Goal: Book appointment/travel/reservation

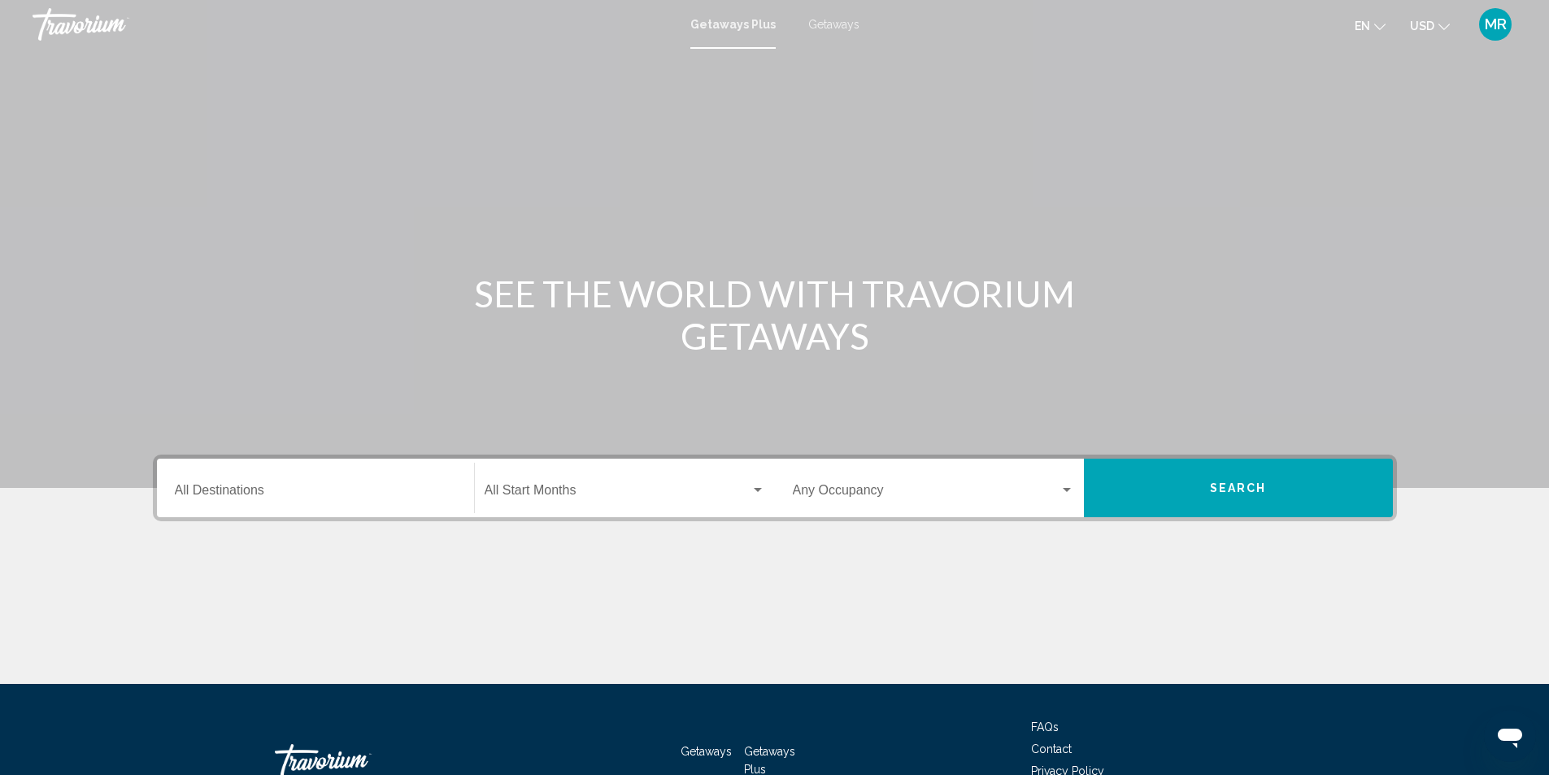
click at [839, 24] on span "Getaways" at bounding box center [833, 24] width 51 height 13
click at [230, 494] on input "Destination All Destinations" at bounding box center [315, 493] width 281 height 15
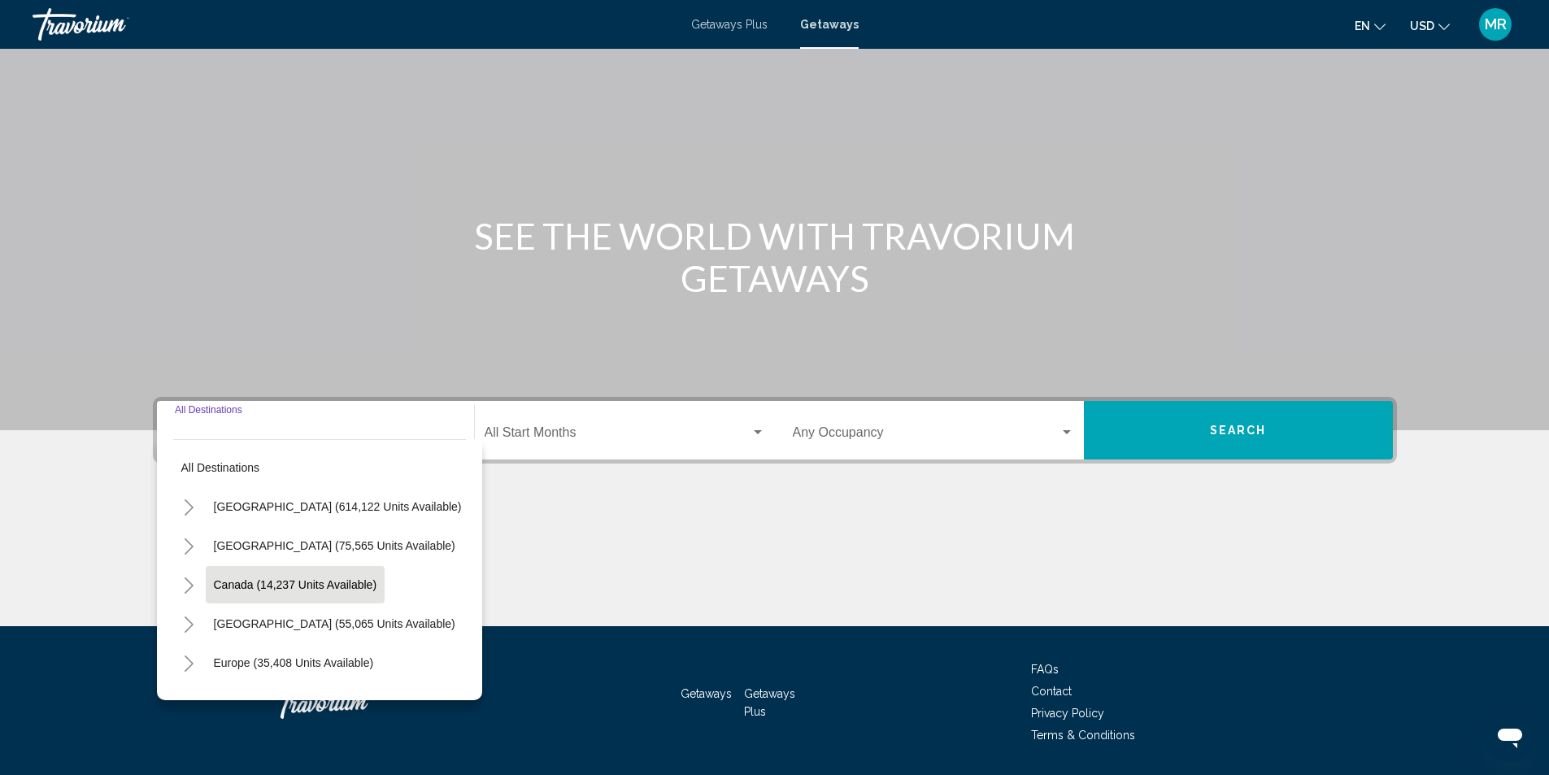
scroll to position [108, 0]
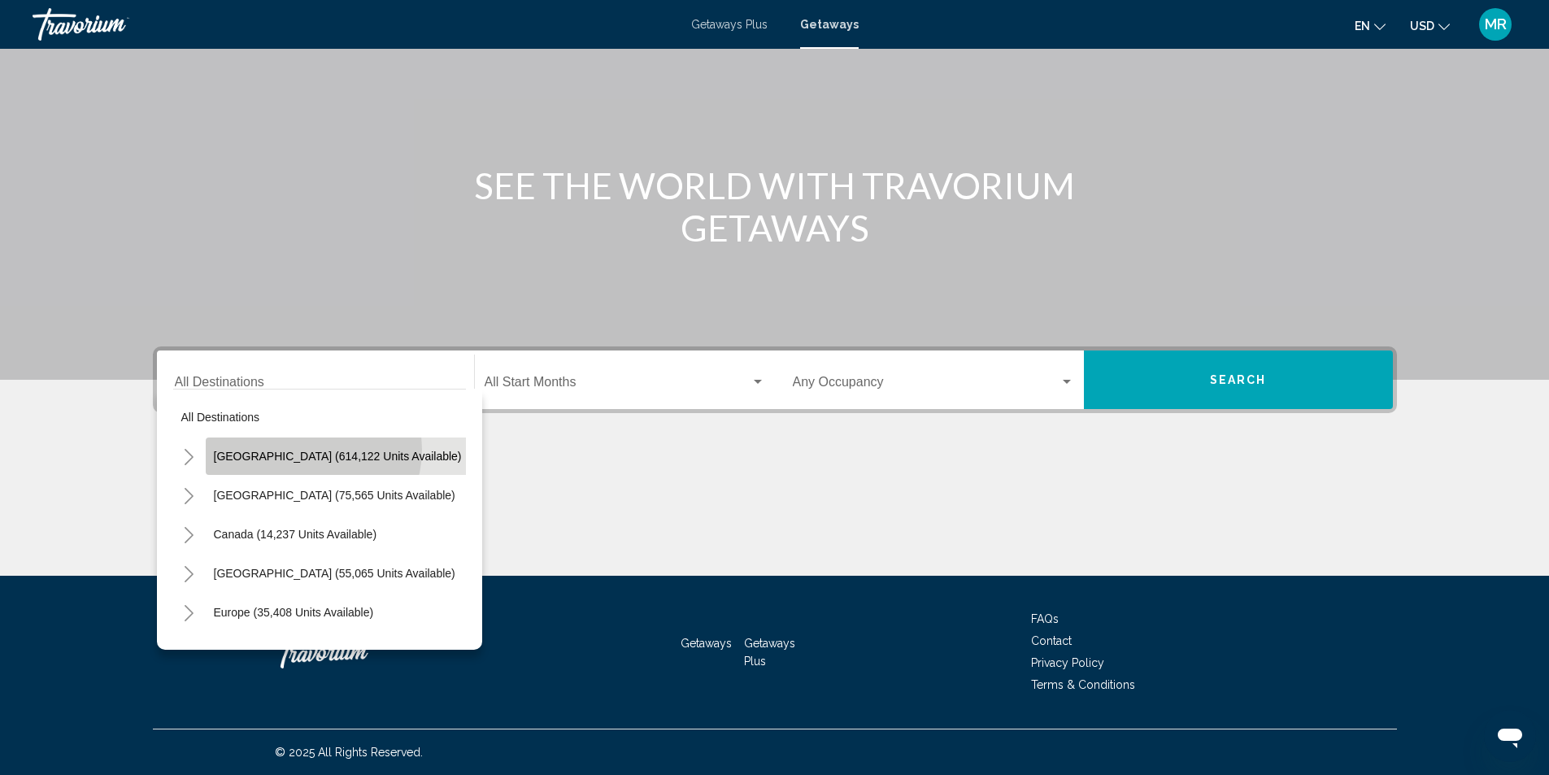
click at [311, 449] on button "[GEOGRAPHIC_DATA] (614,122 units available)" at bounding box center [338, 455] width 264 height 37
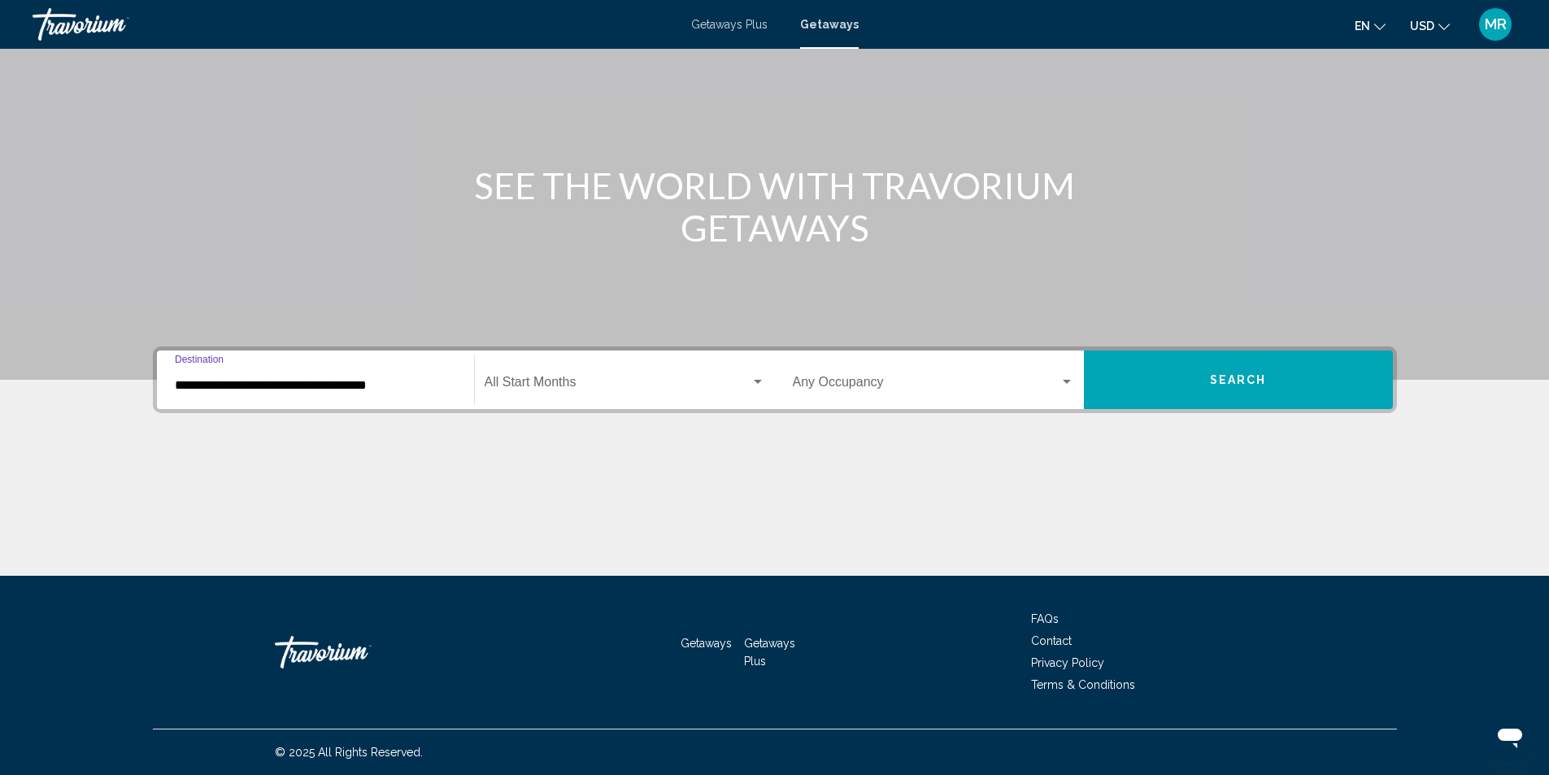
click at [290, 375] on div "**********" at bounding box center [315, 380] width 281 height 51
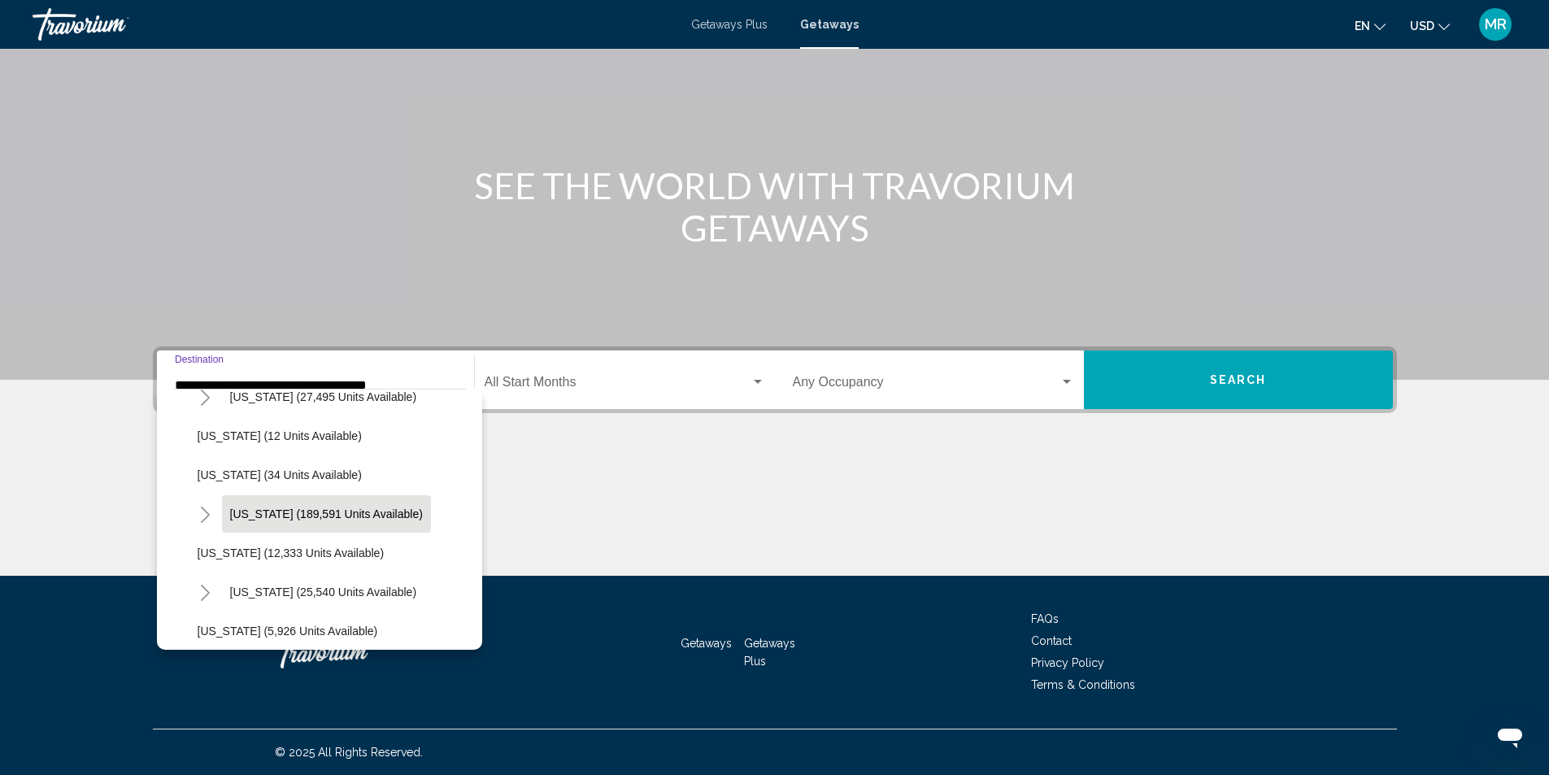
scroll to position [244, 0]
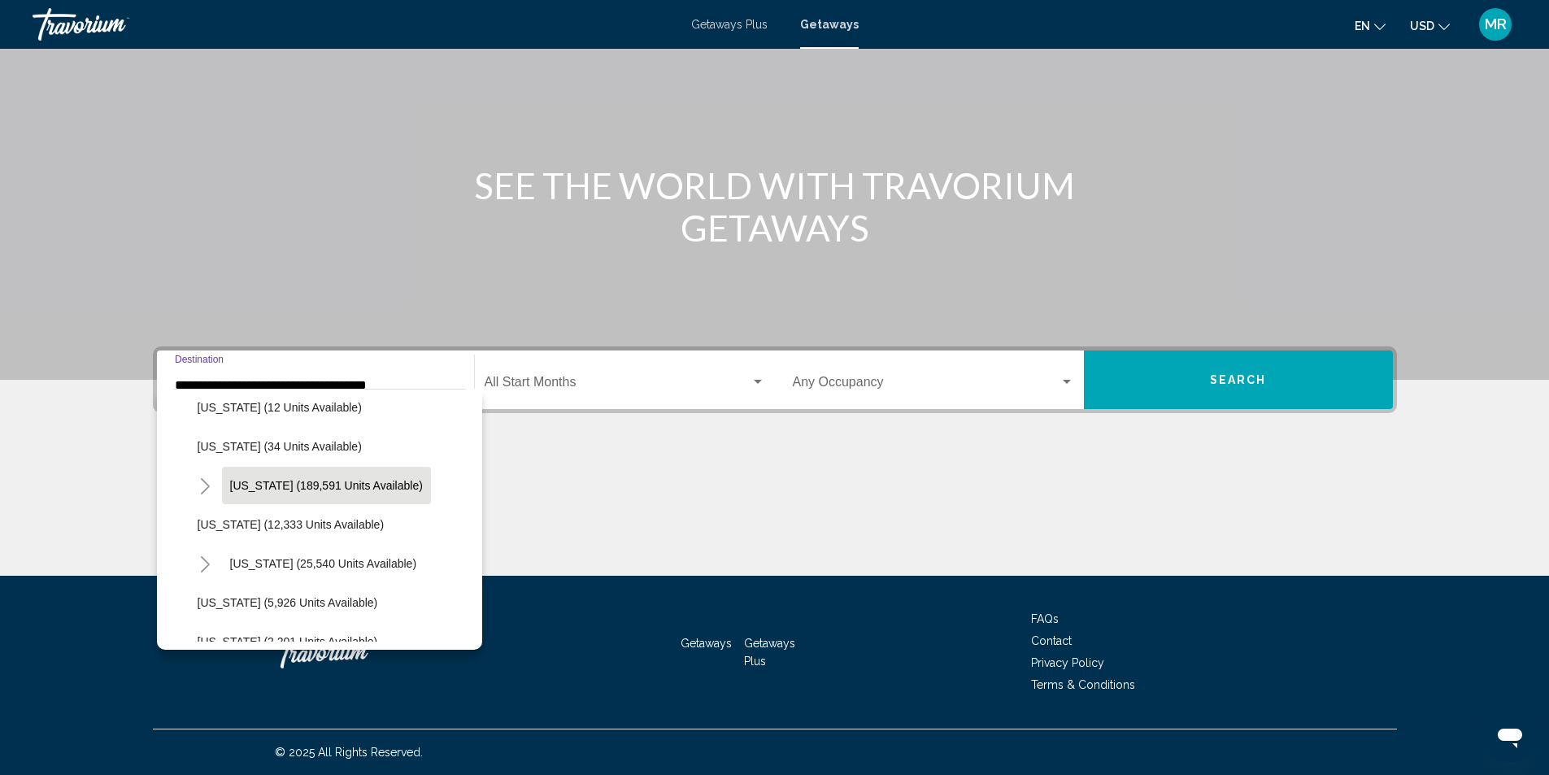
click at [287, 488] on span "[US_STATE] (189,591 units available)" at bounding box center [326, 485] width 193 height 13
type input "**********"
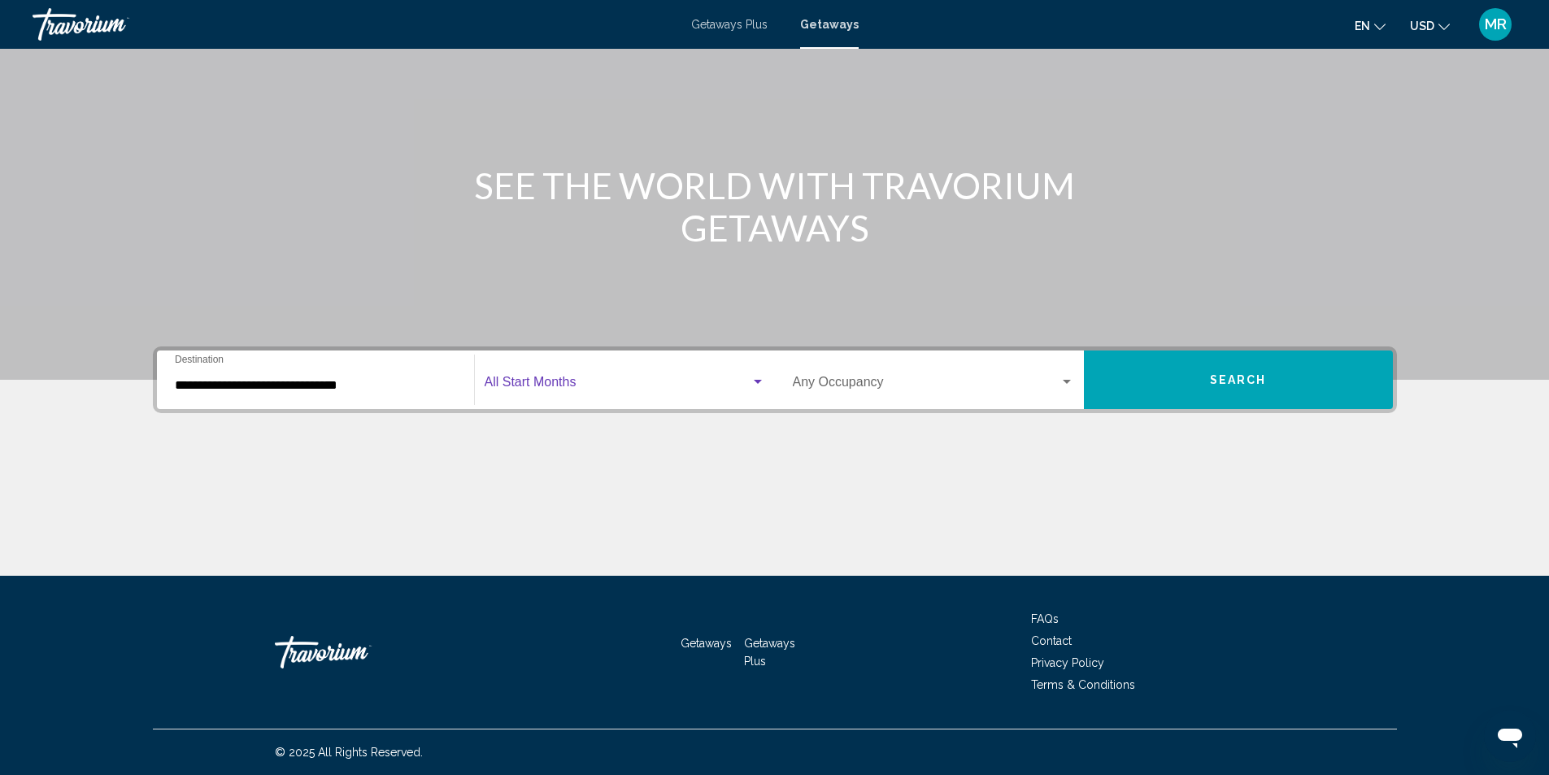
click at [513, 385] on span "Search widget" at bounding box center [618, 385] width 266 height 15
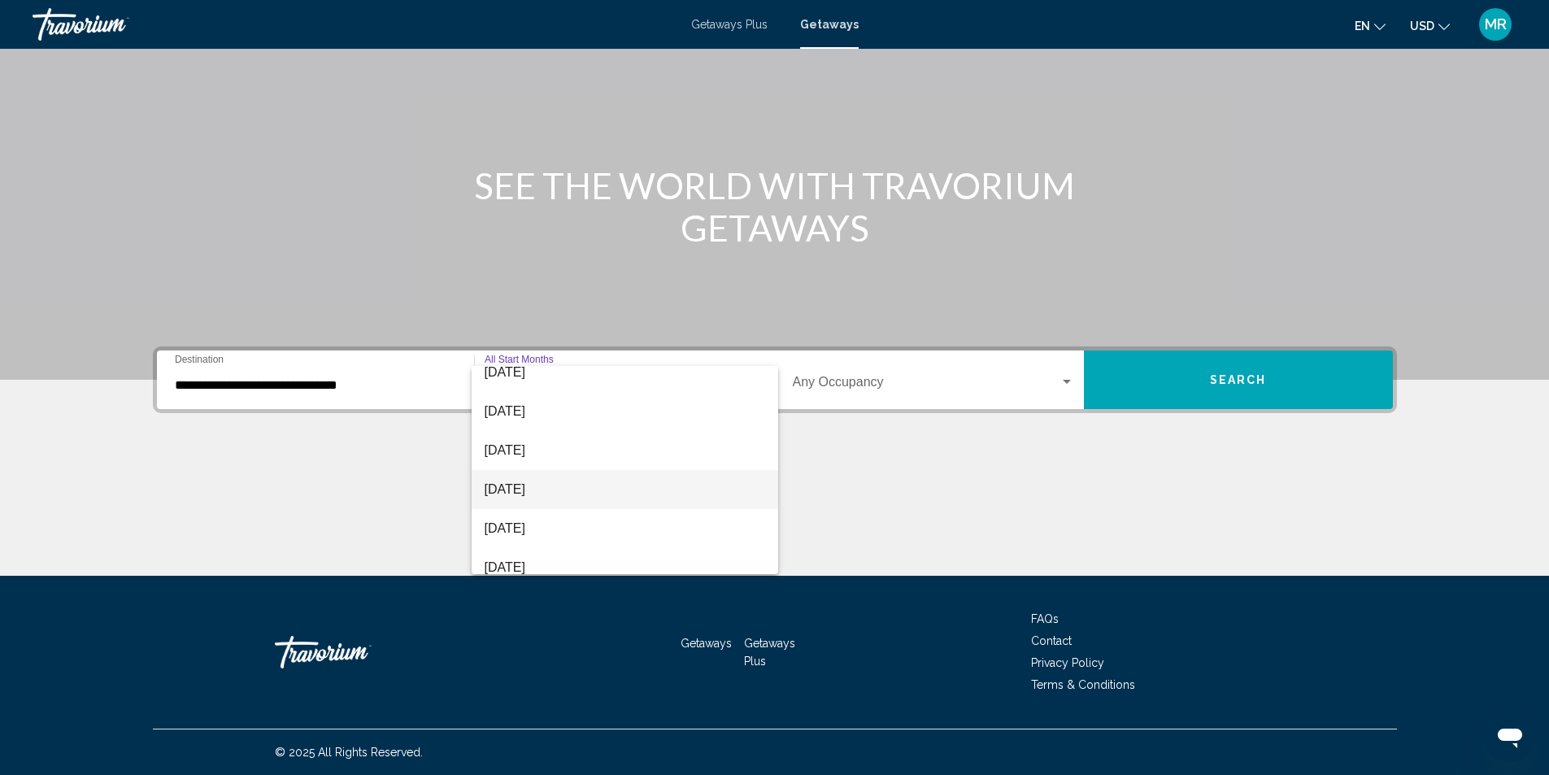
scroll to position [81, 0]
click at [533, 494] on span "[DATE]" at bounding box center [625, 499] width 281 height 39
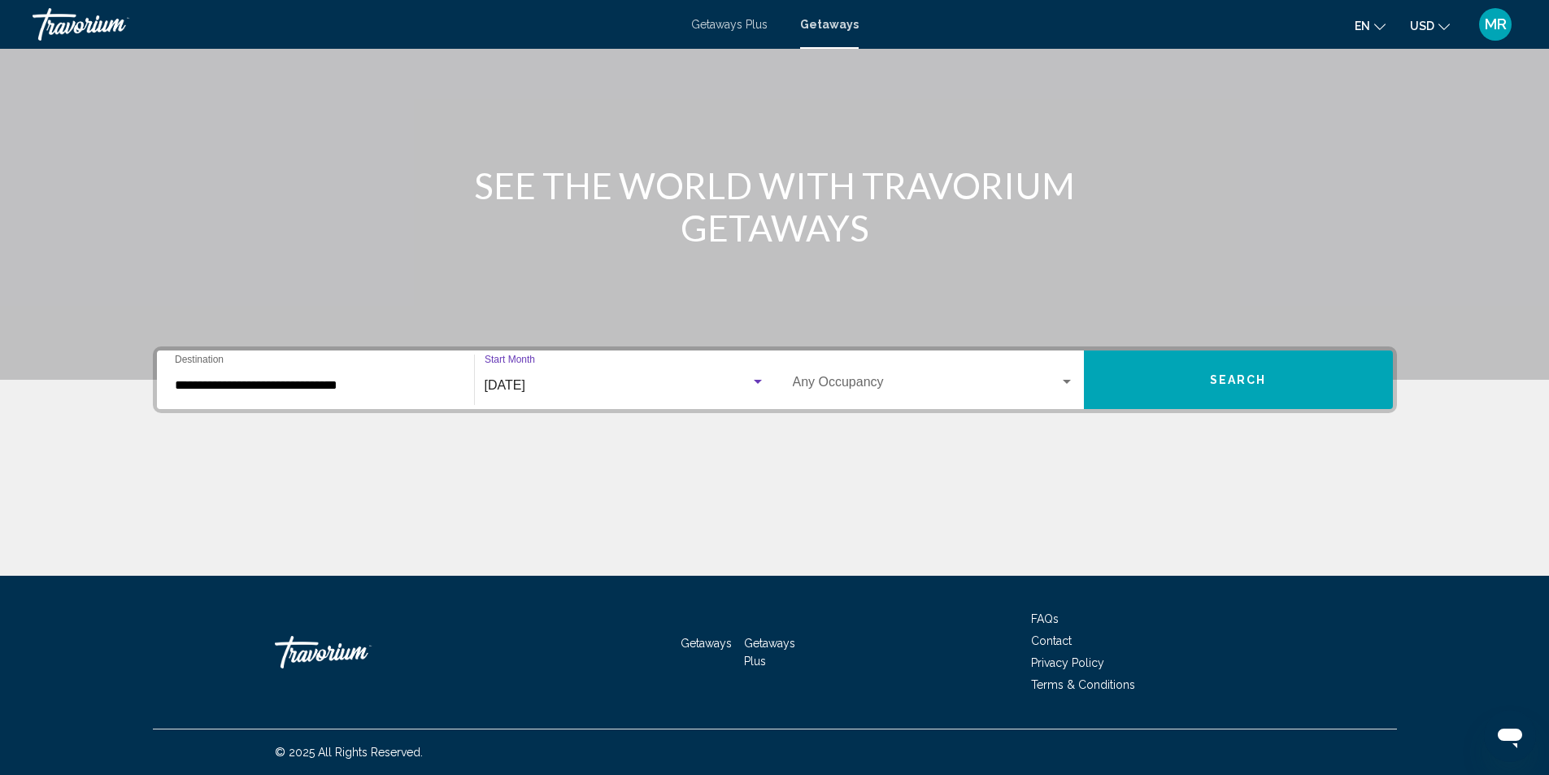
click at [829, 378] on span "Search widget" at bounding box center [926, 385] width 267 height 15
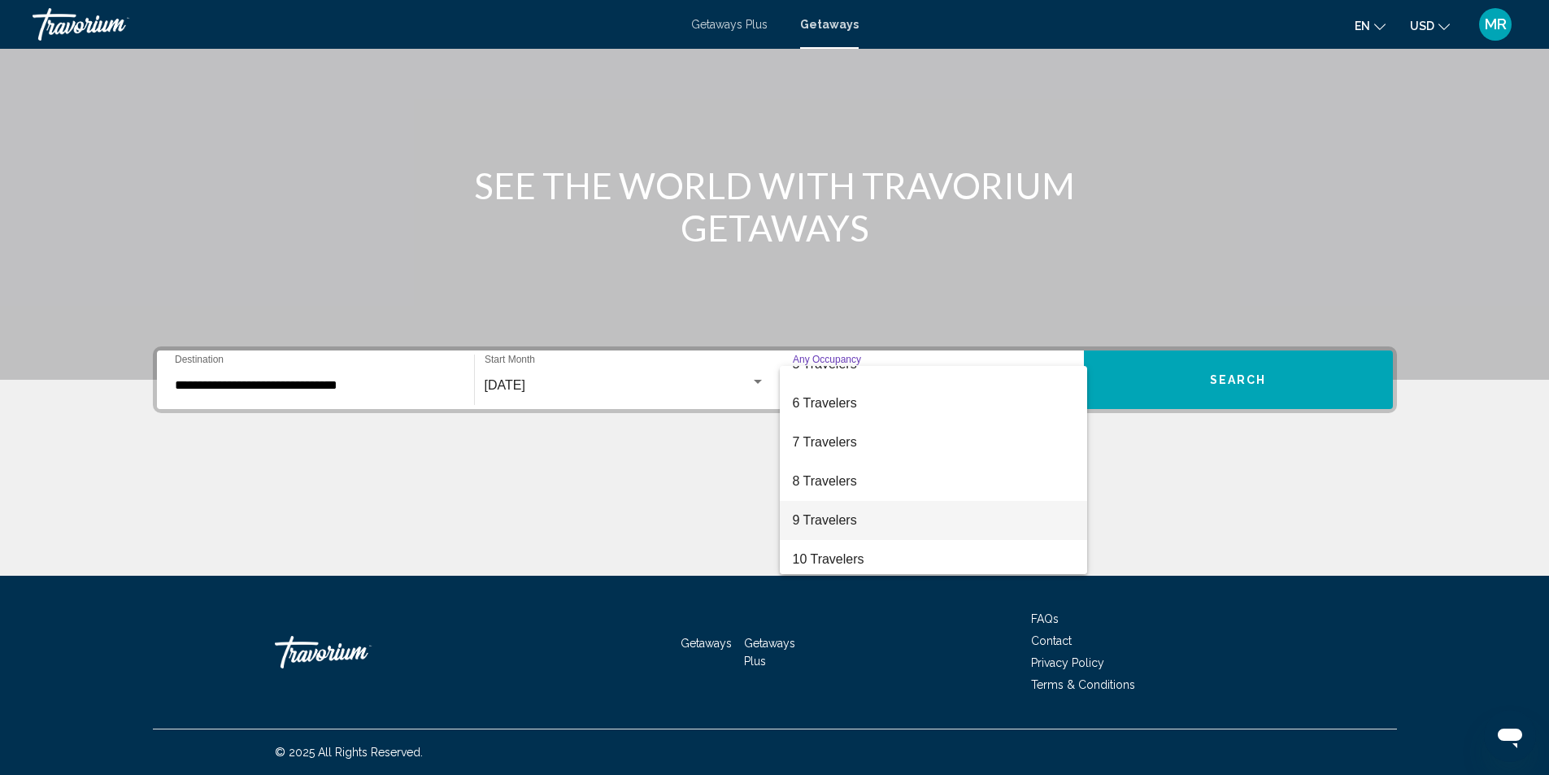
scroll to position [182, 0]
click at [833, 473] on span "8 Travelers" at bounding box center [933, 476] width 281 height 39
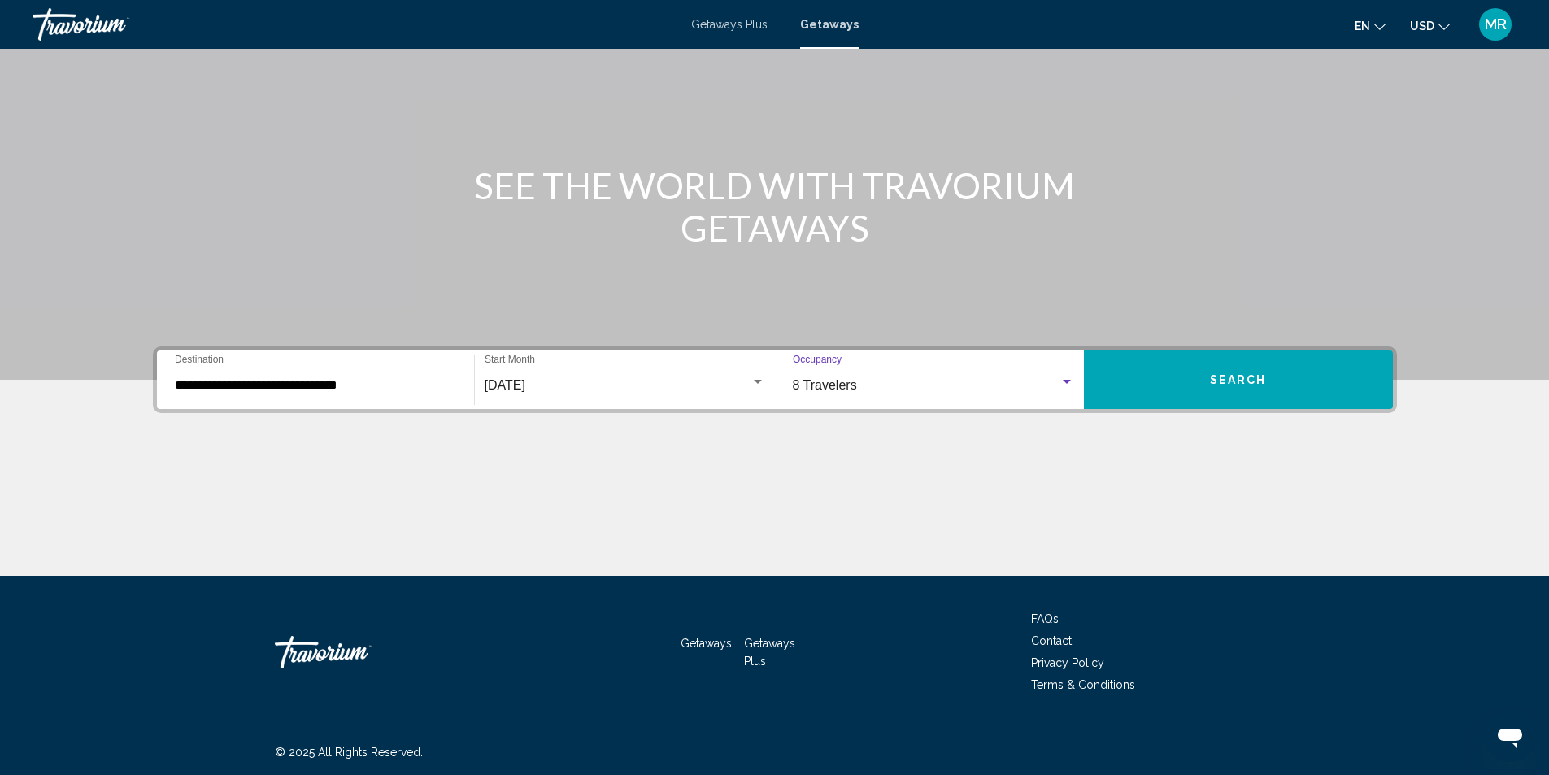
click at [1255, 374] on span "Search" at bounding box center [1238, 380] width 57 height 13
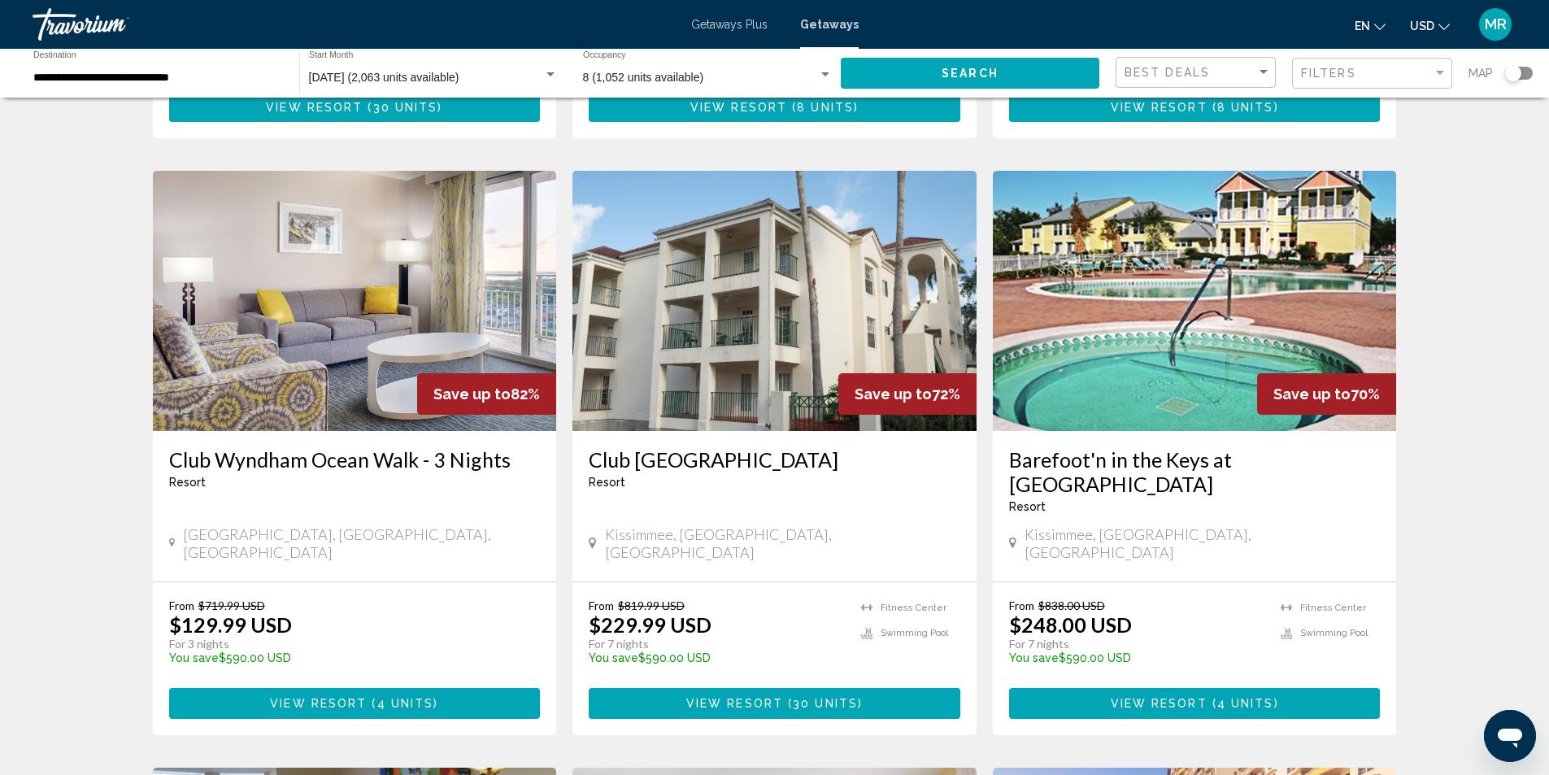
scroll to position [650, 0]
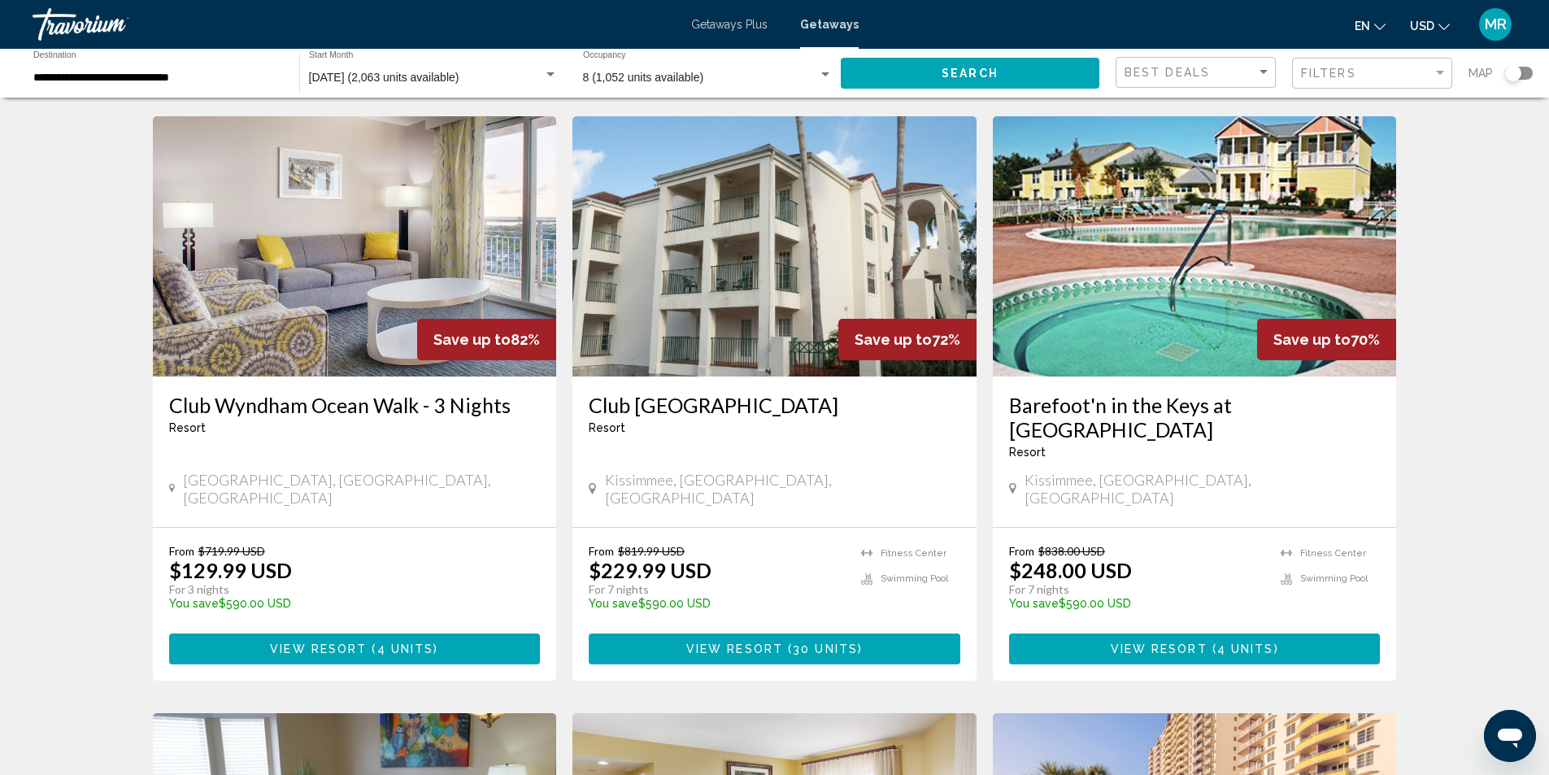
click at [1273, 393] on h3 "Barefoot'n in the Keys at [GEOGRAPHIC_DATA]" at bounding box center [1195, 417] width 372 height 49
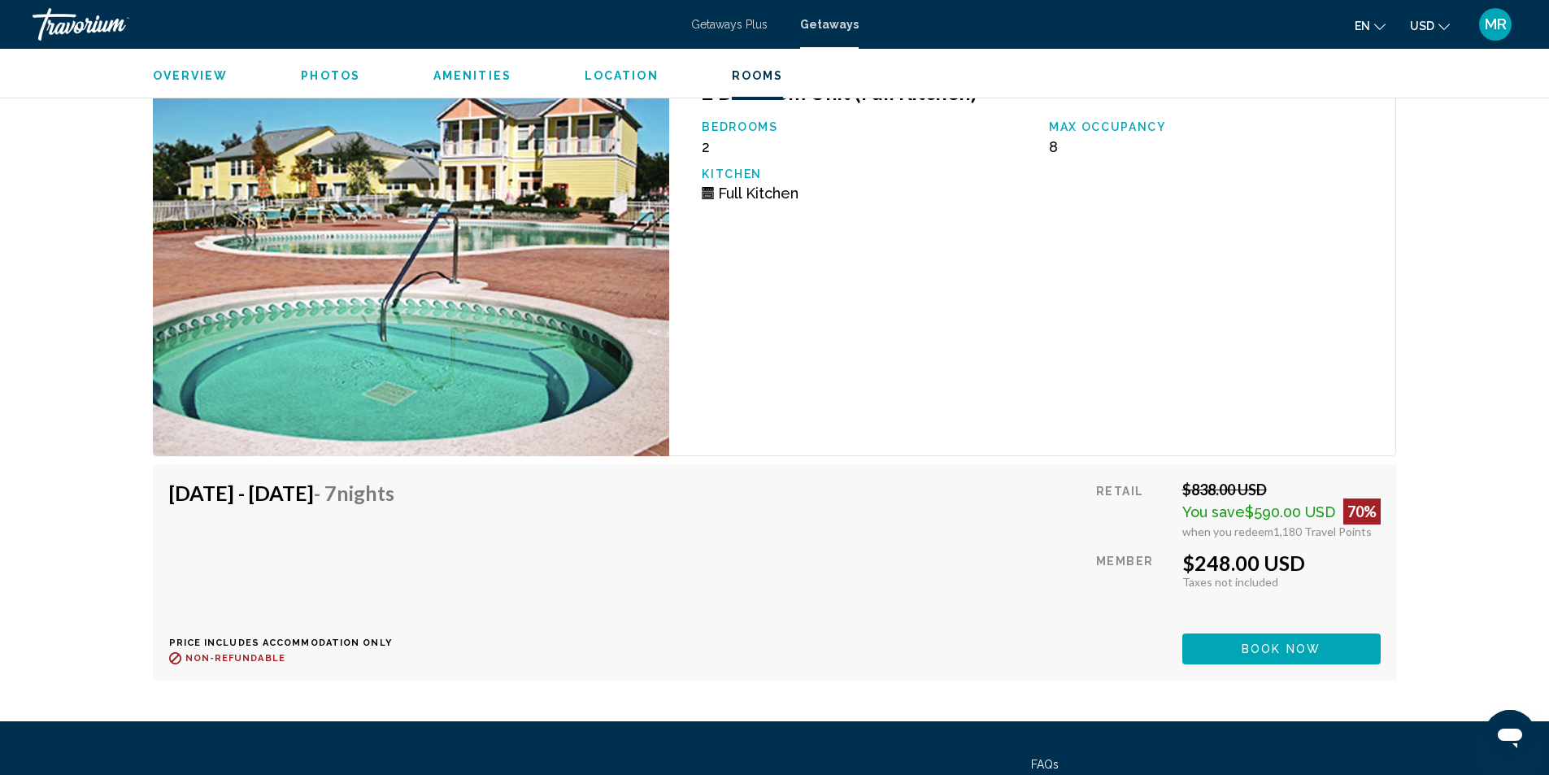
scroll to position [2602, 0]
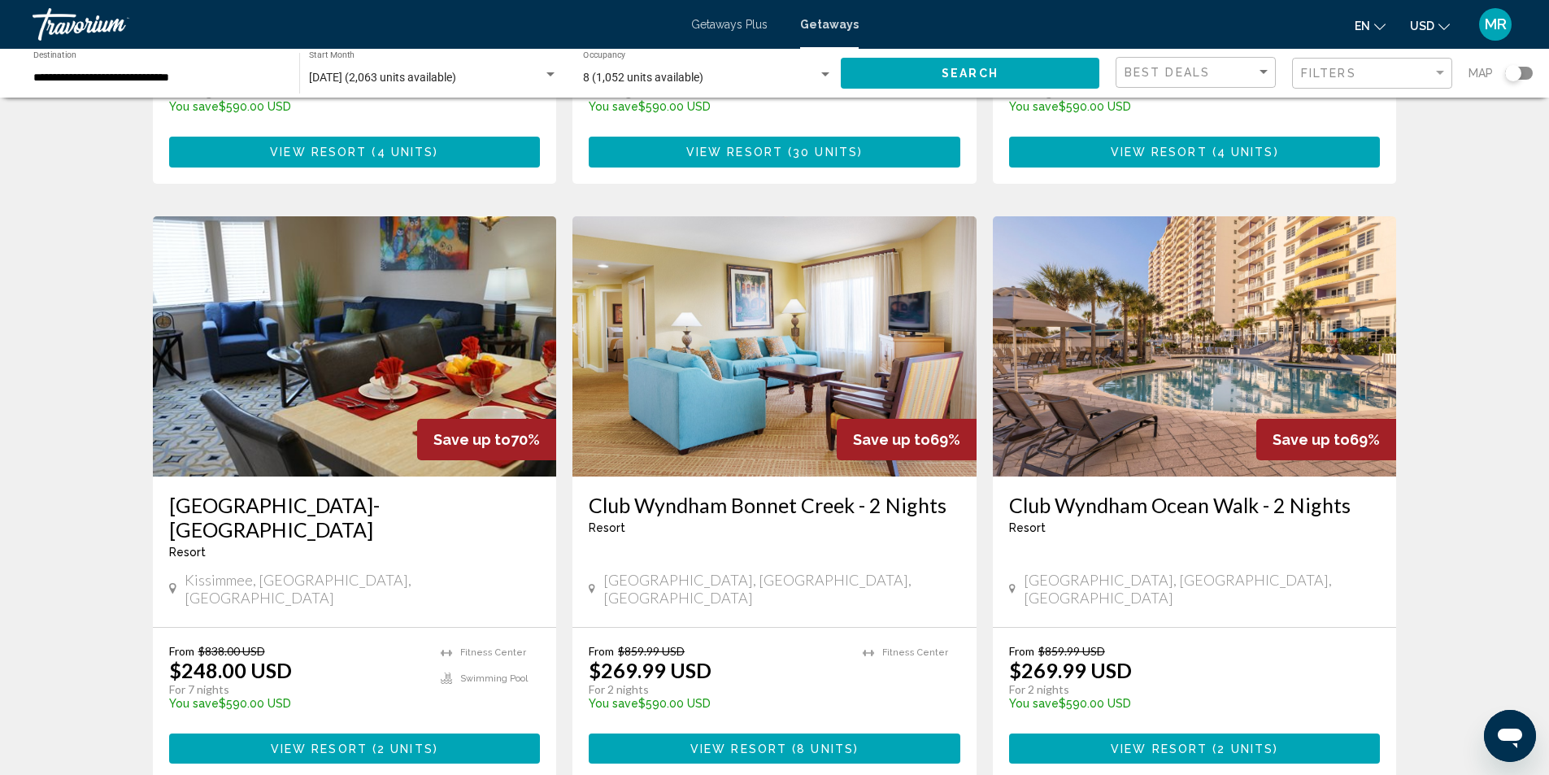
scroll to position [1138, 0]
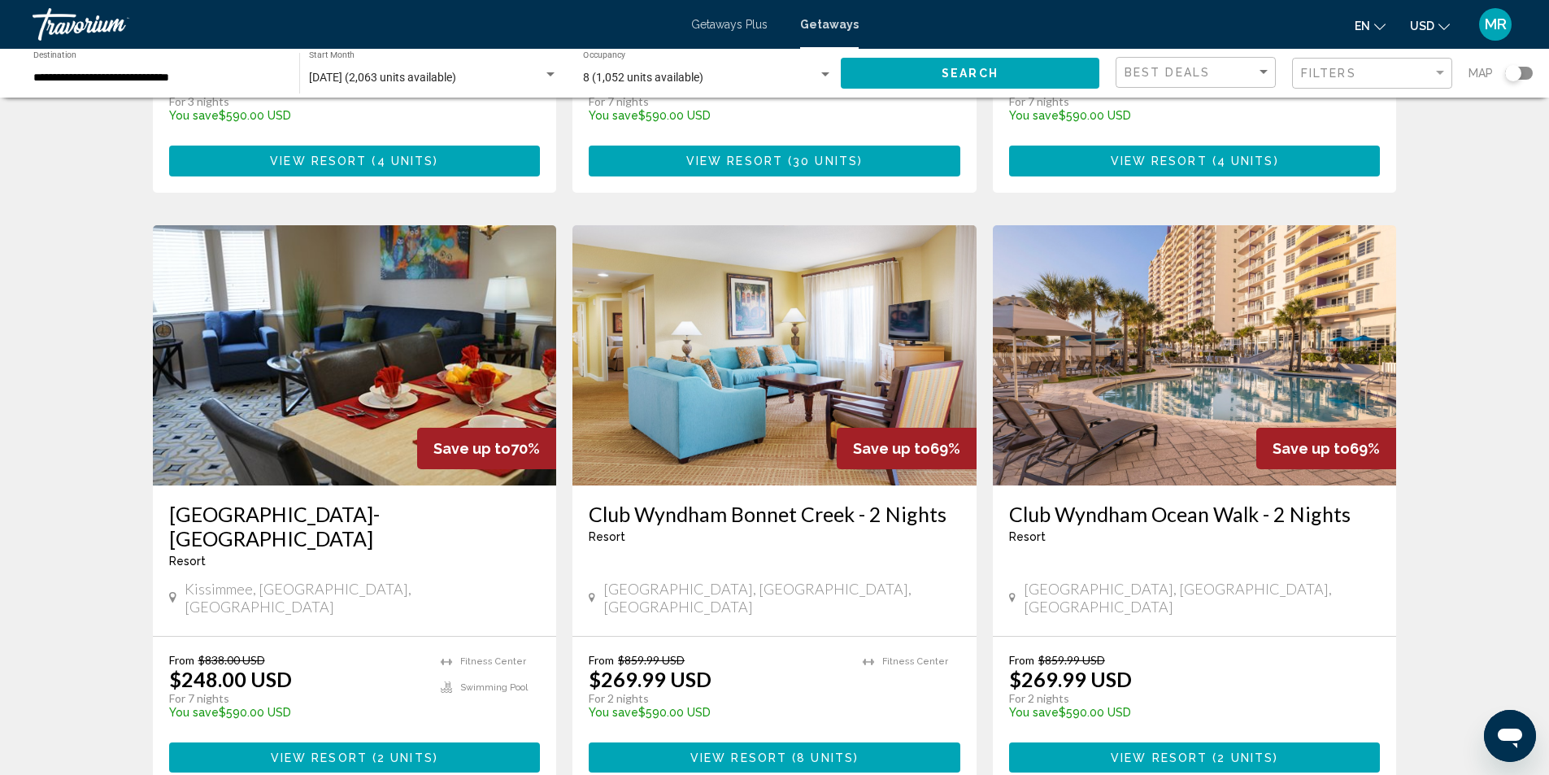
click at [373, 502] on h3 "[GEOGRAPHIC_DATA]-[GEOGRAPHIC_DATA]" at bounding box center [355, 526] width 372 height 49
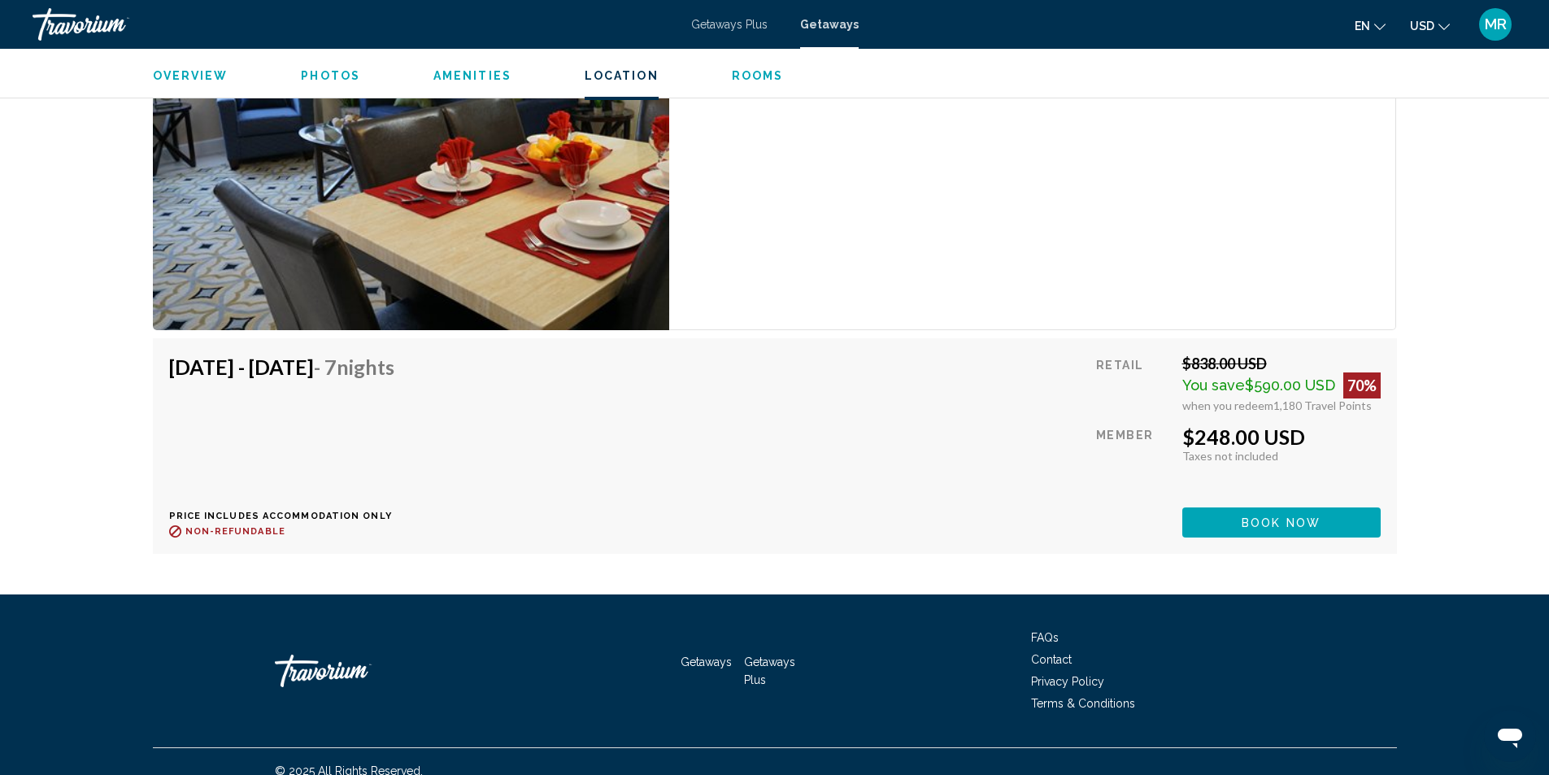
scroll to position [3324, 0]
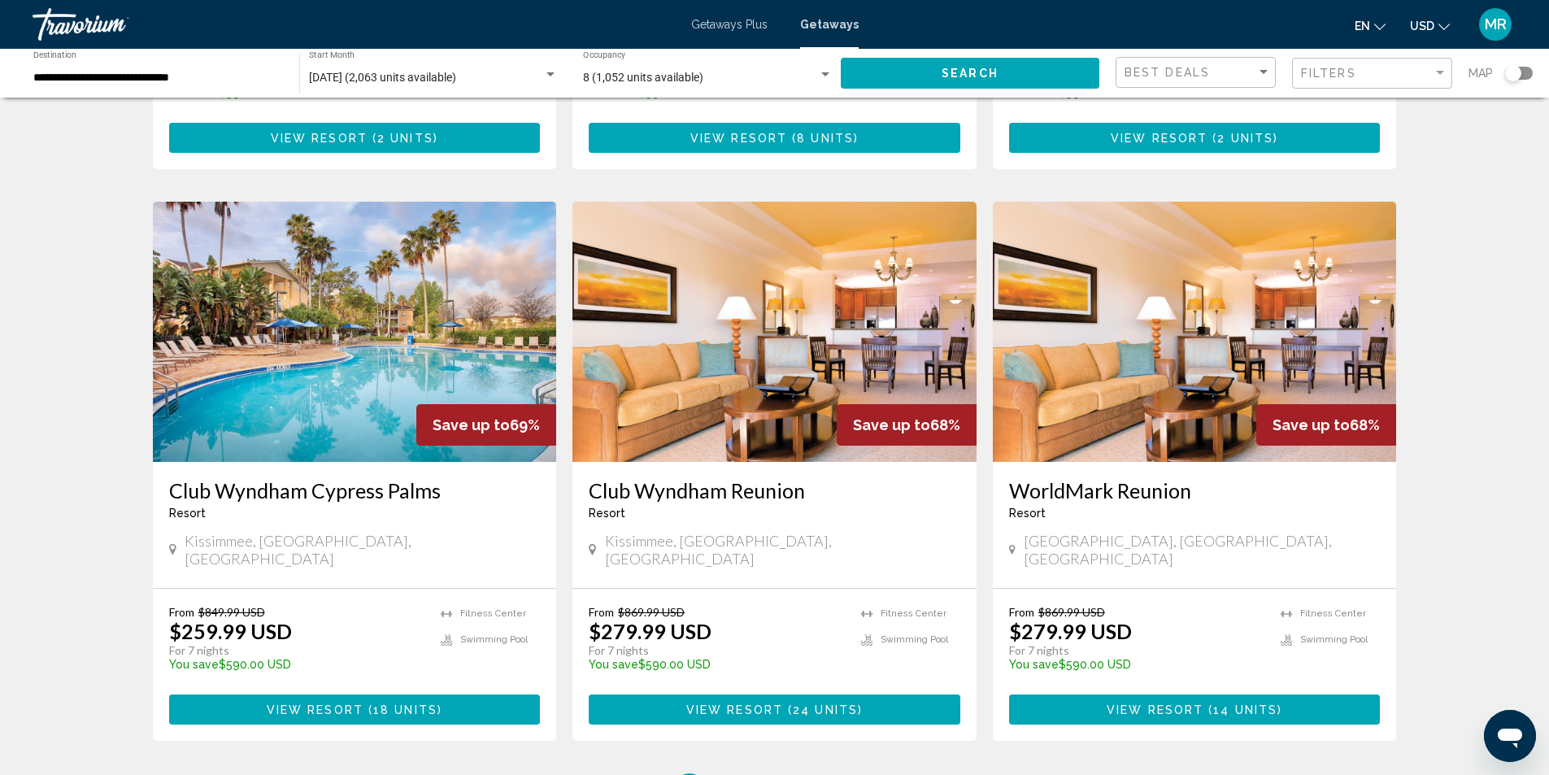
scroll to position [1789, 0]
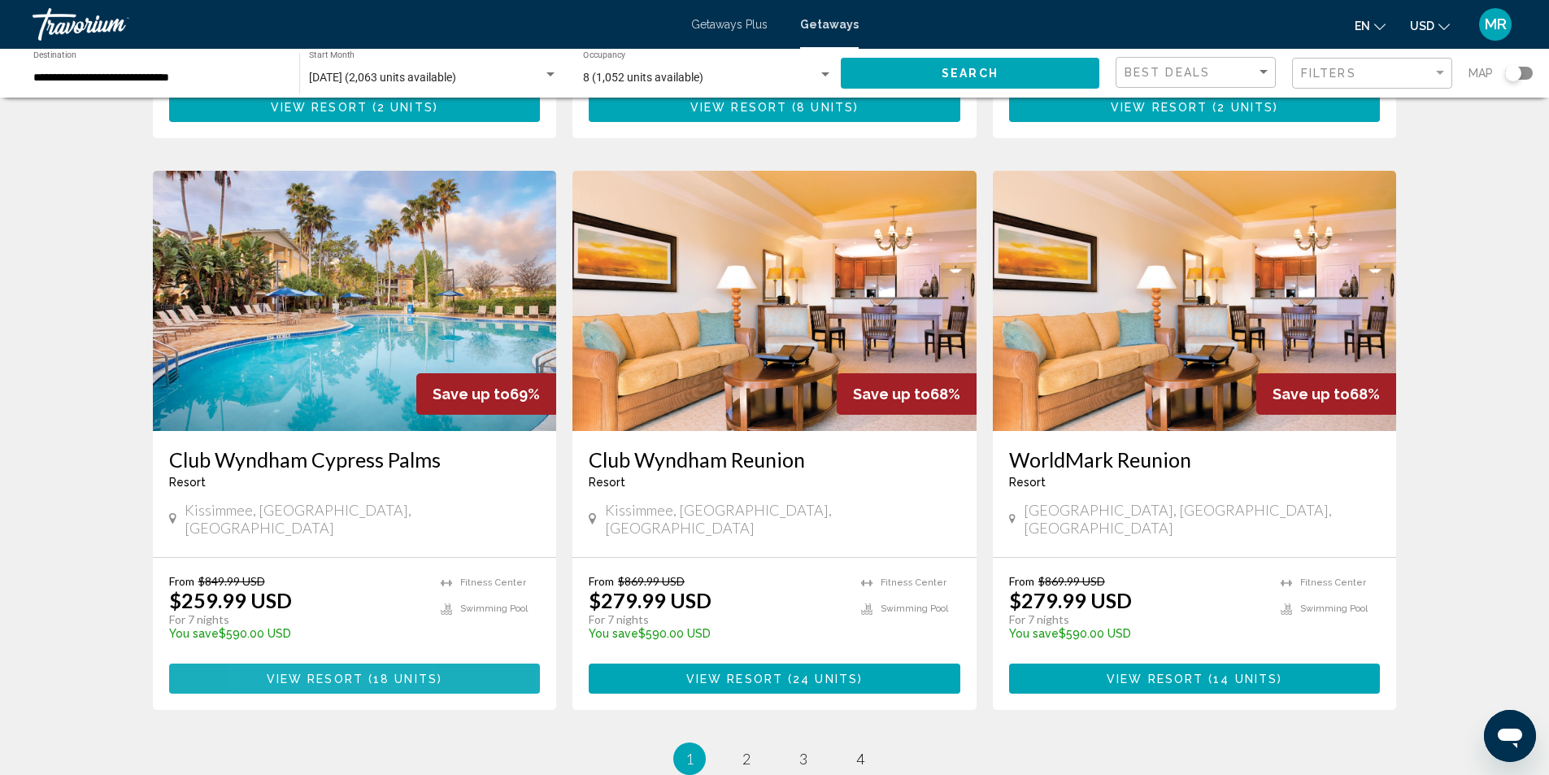
click at [281, 672] on span "View Resort" at bounding box center [315, 678] width 97 height 13
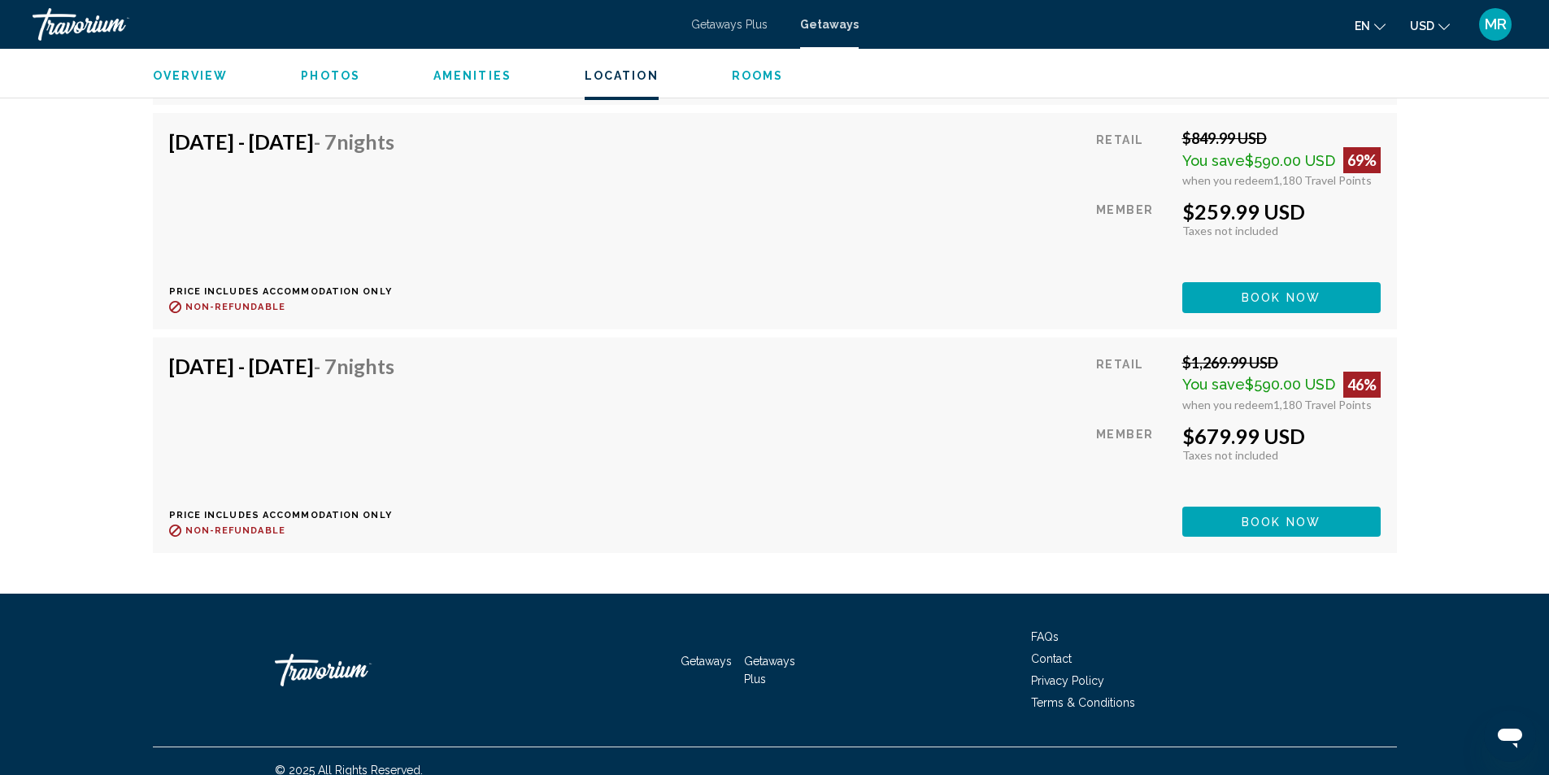
scroll to position [3582, 0]
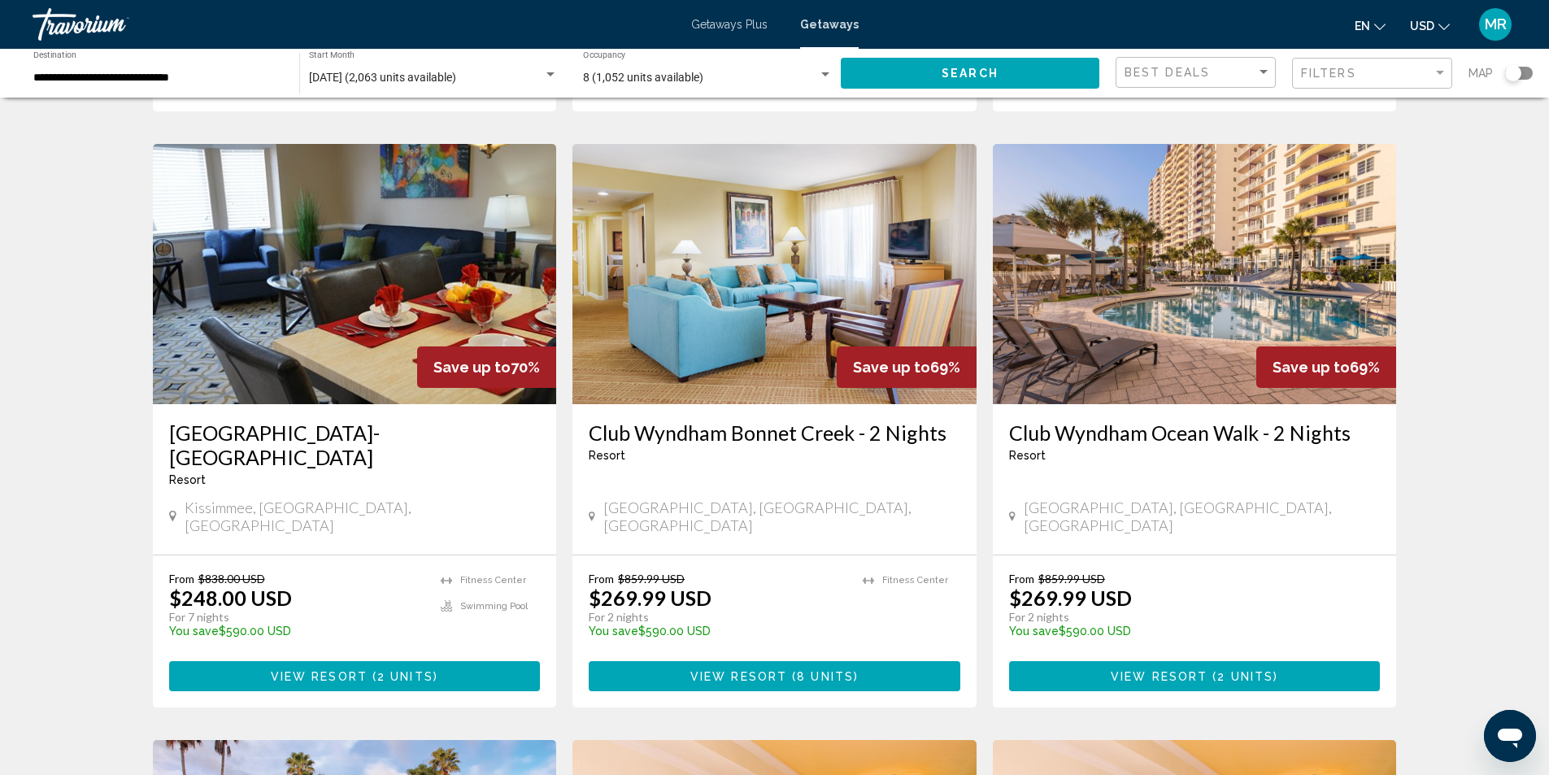
scroll to position [1708, 0]
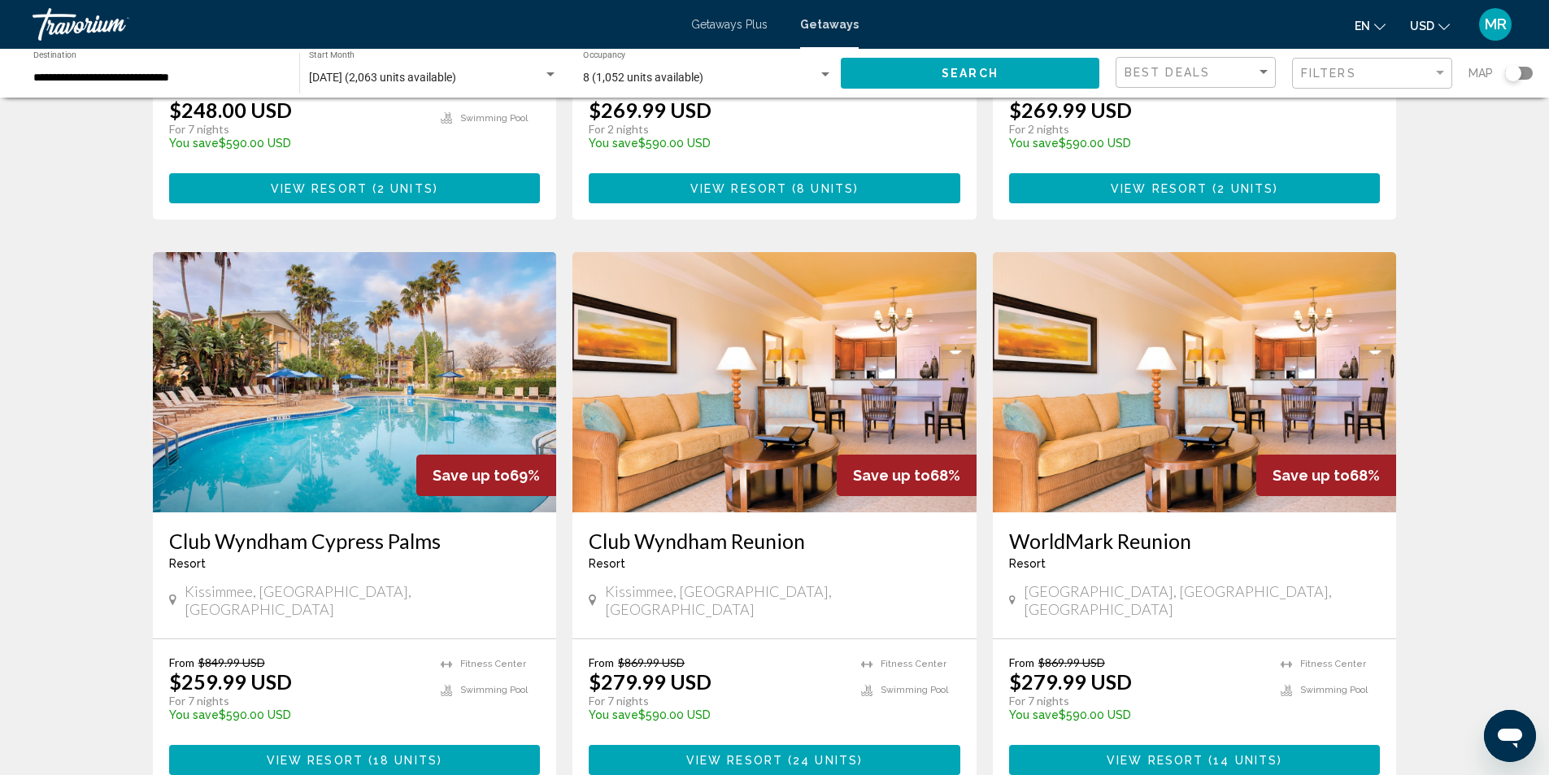
click at [741, 323] on img "Main content" at bounding box center [774, 382] width 404 height 260
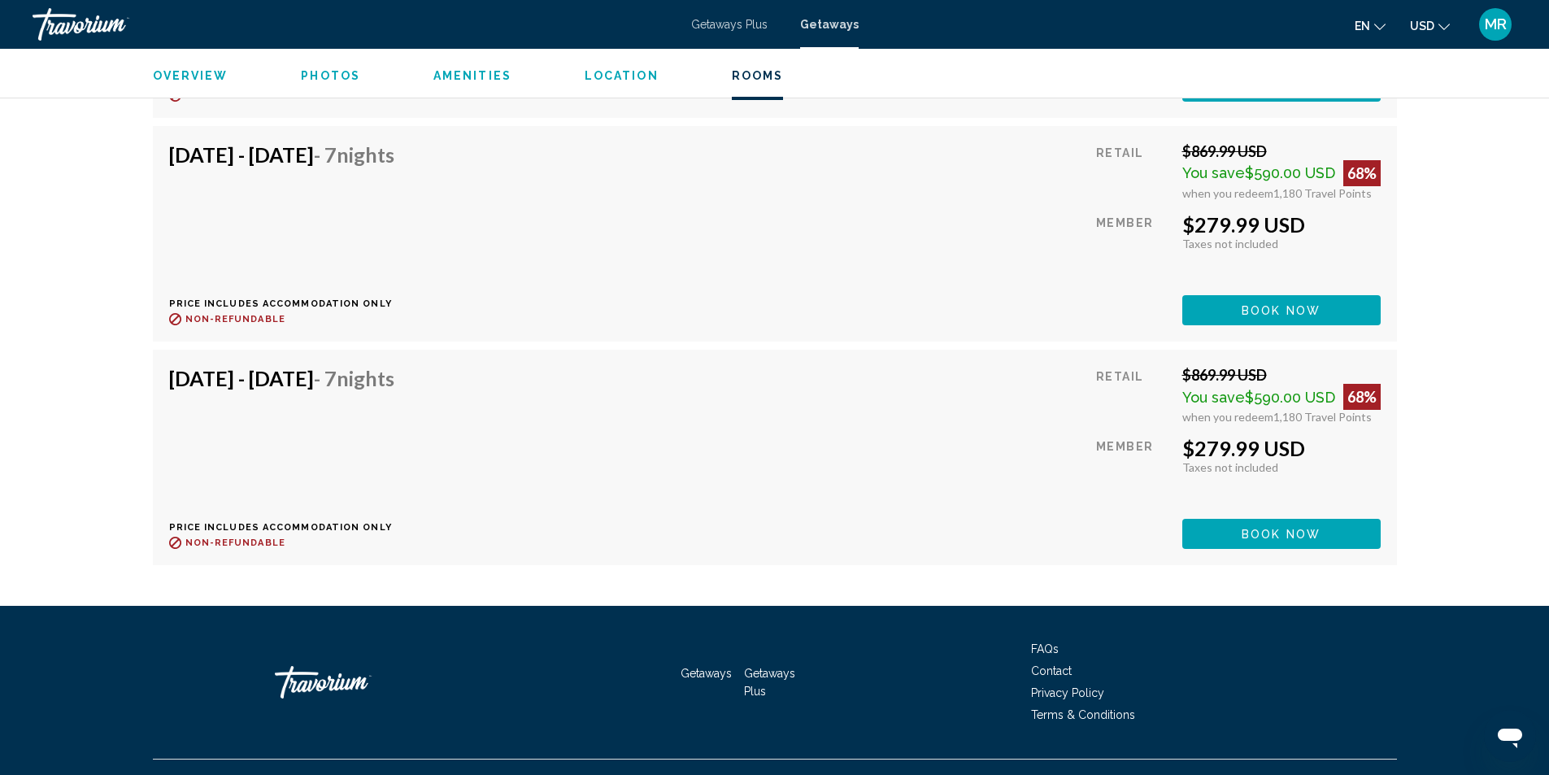
scroll to position [4248, 0]
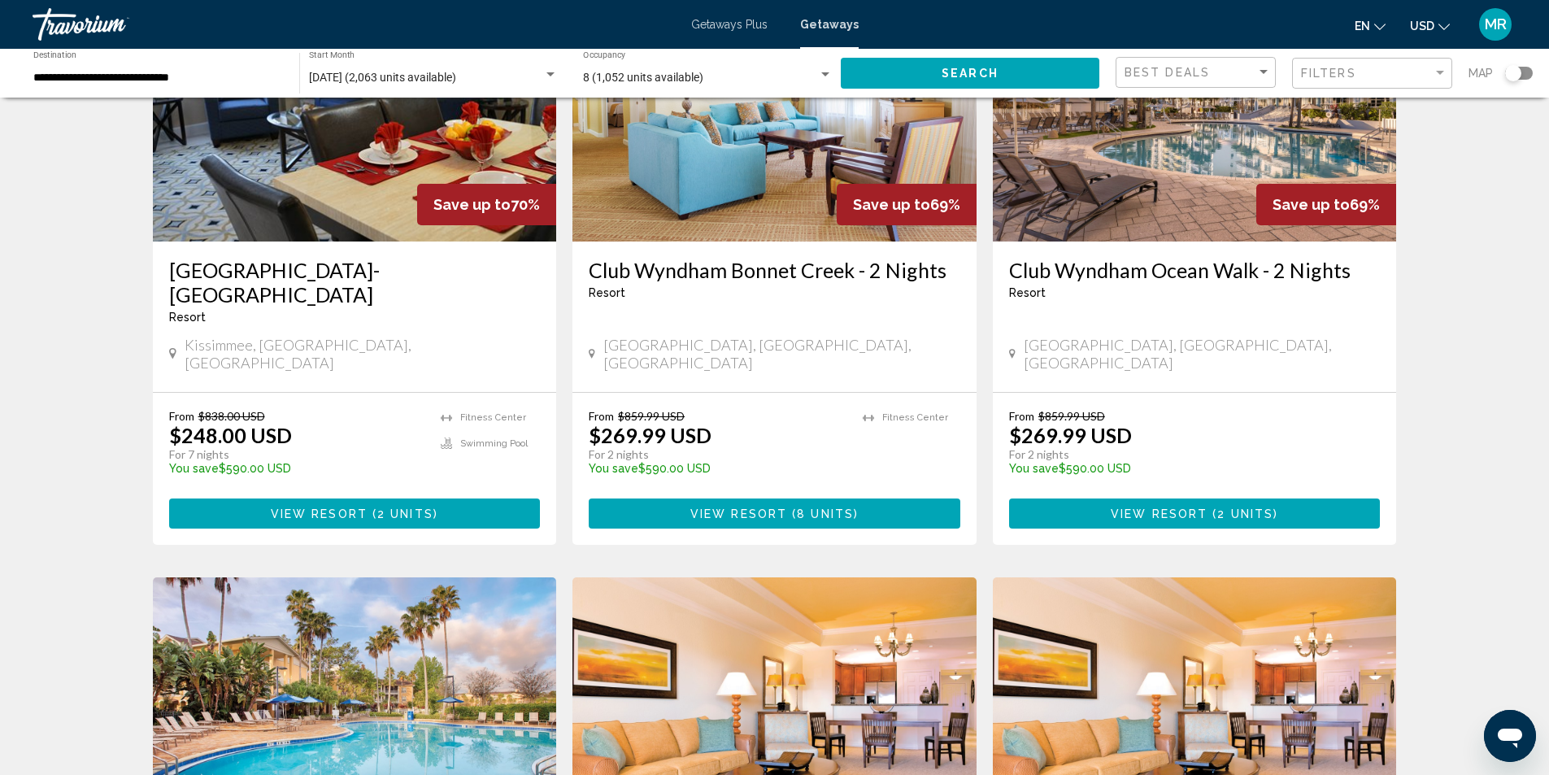
scroll to position [1870, 0]
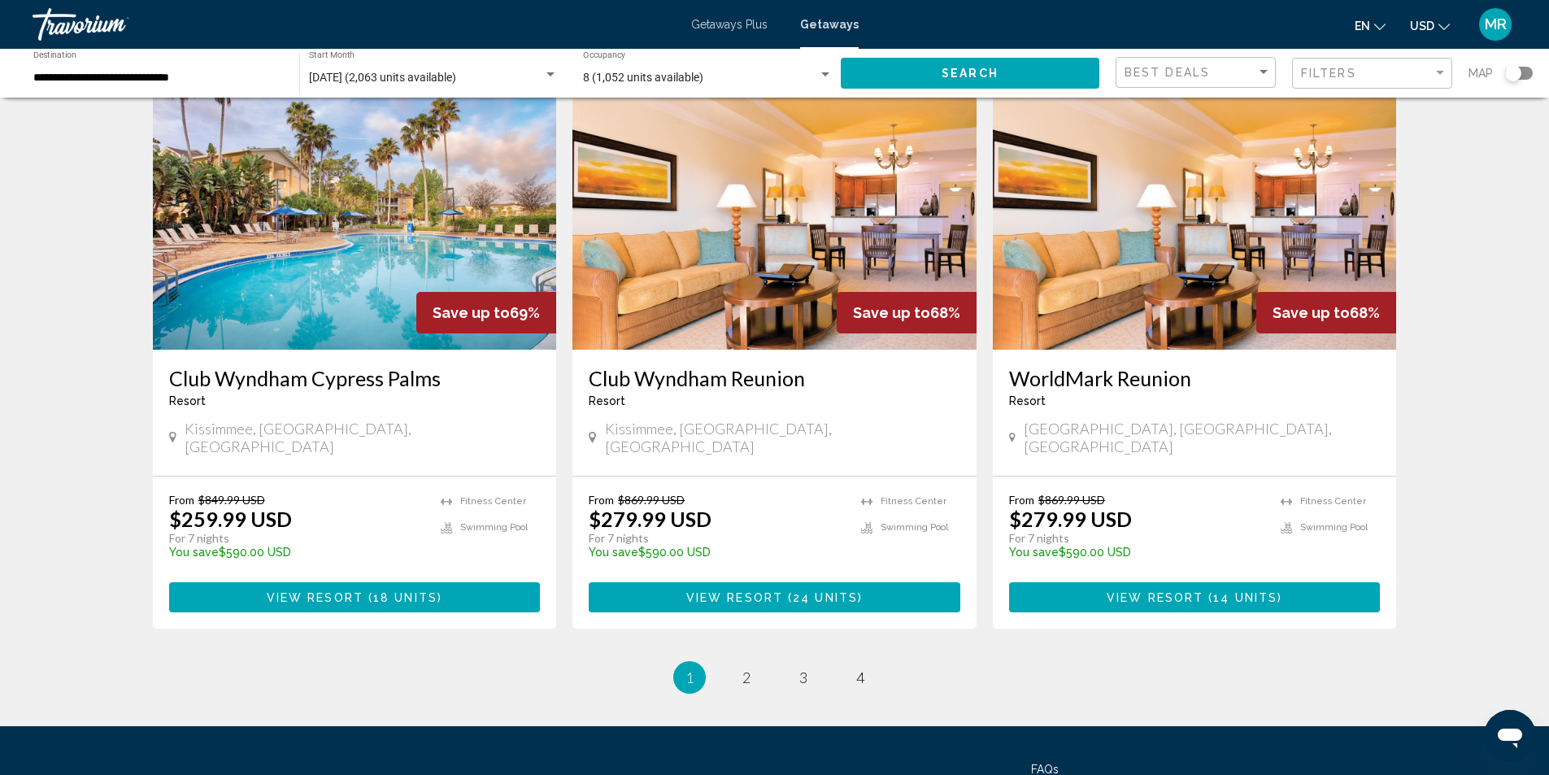
click at [1119, 175] on img "Main content" at bounding box center [1195, 219] width 404 height 260
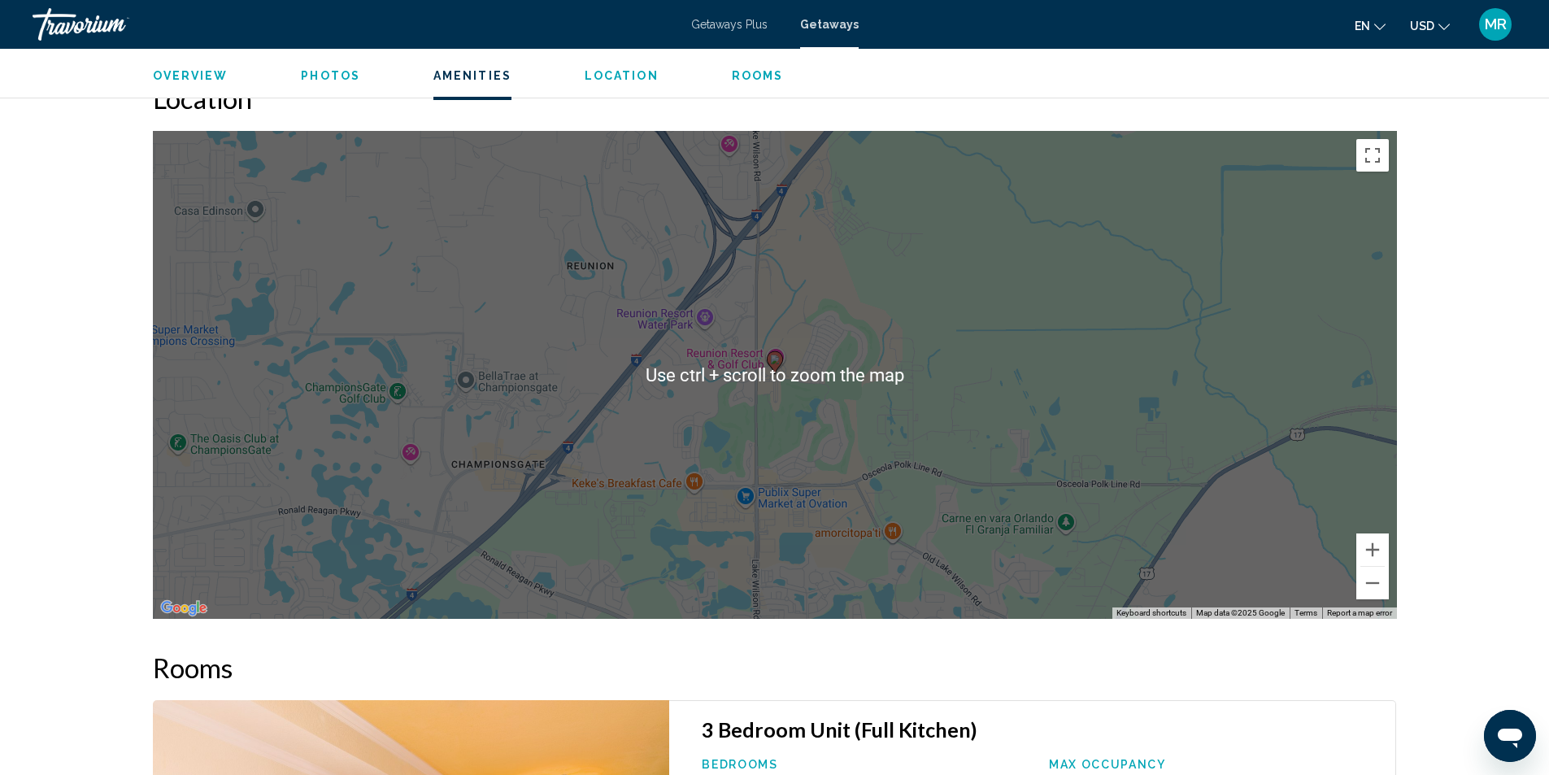
scroll to position [1951, 0]
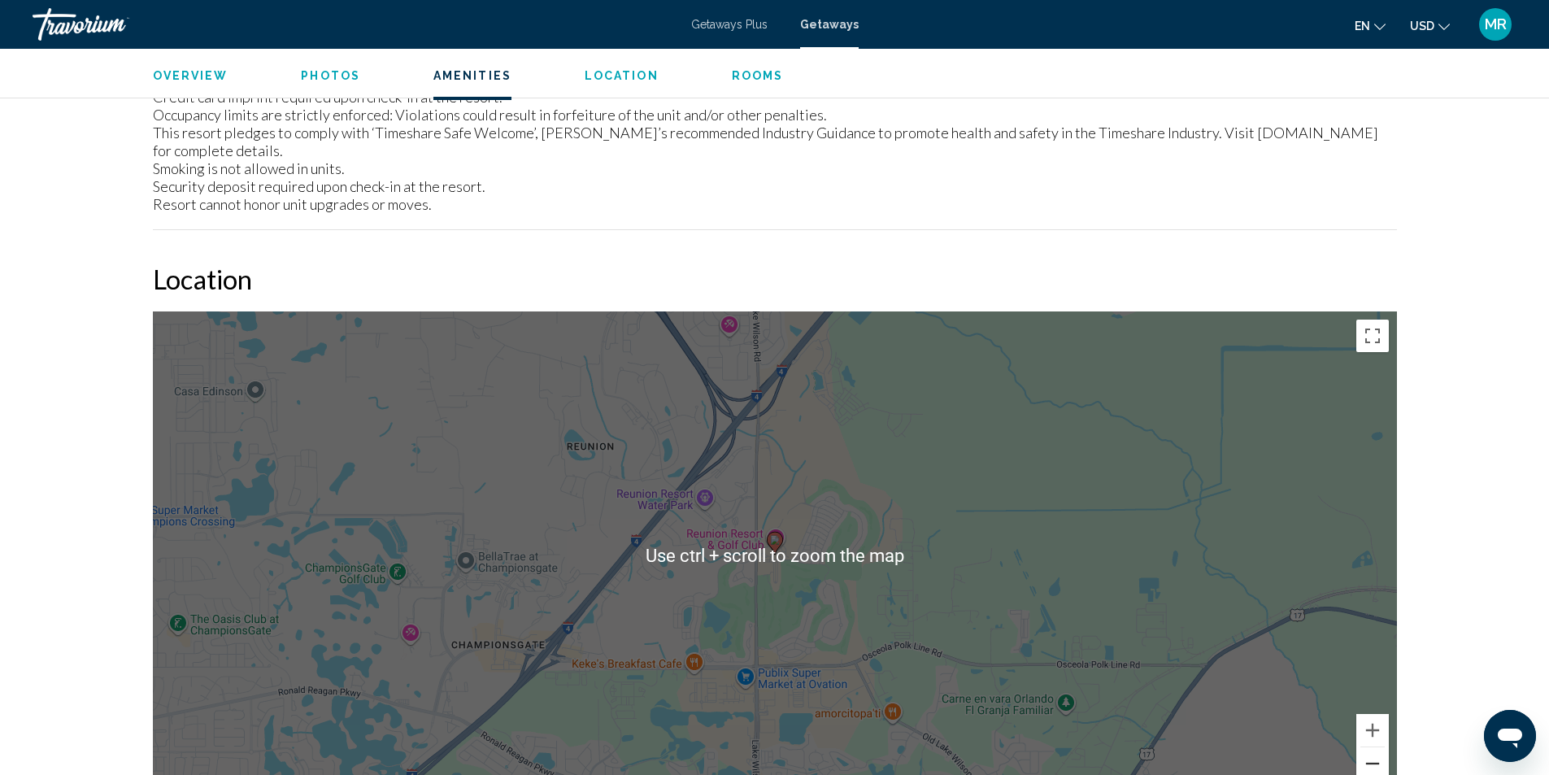
click at [1383, 747] on button "Zoom out" at bounding box center [1372, 763] width 33 height 33
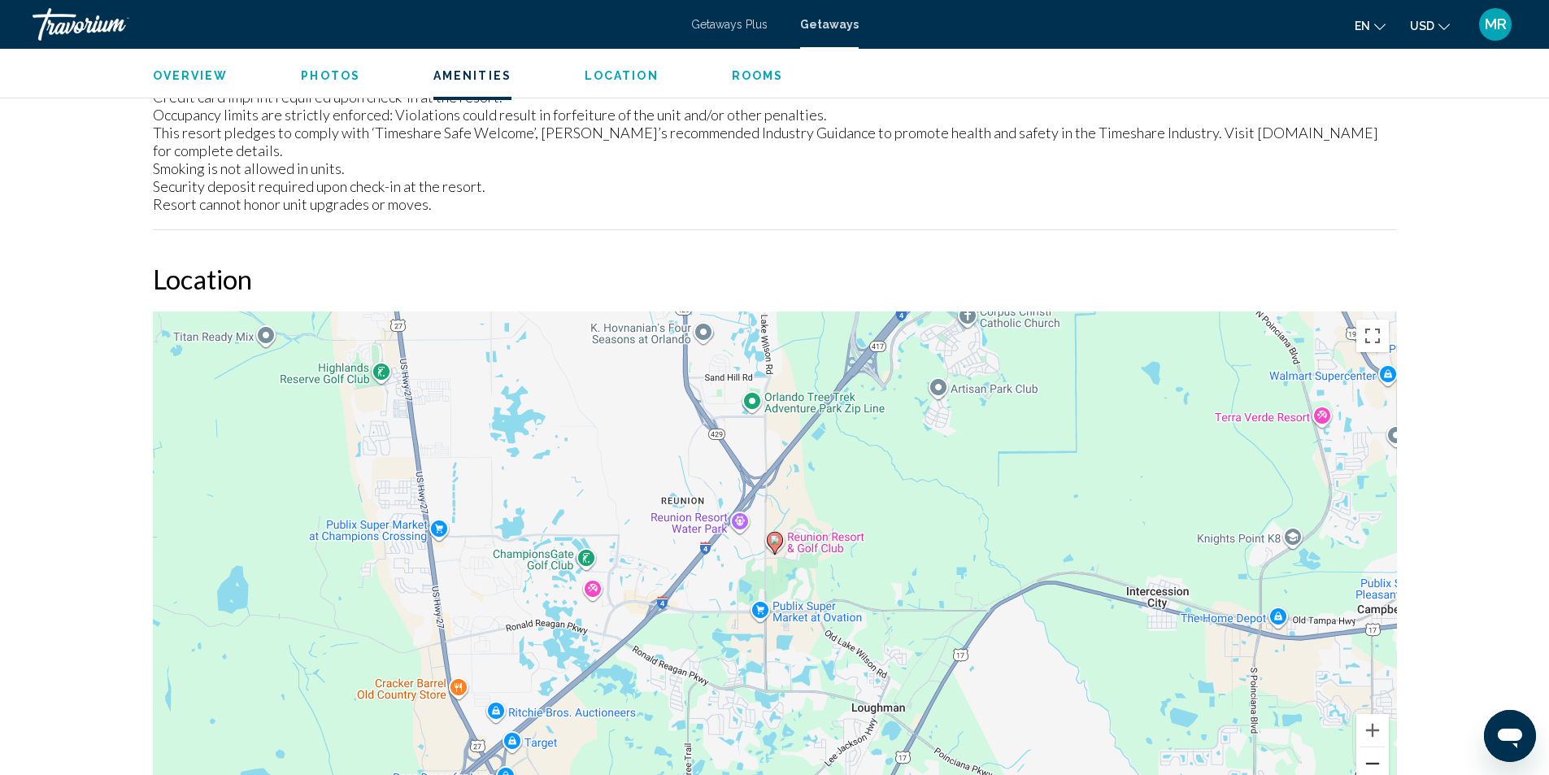
click at [1377, 750] on button "Zoom out" at bounding box center [1372, 763] width 33 height 33
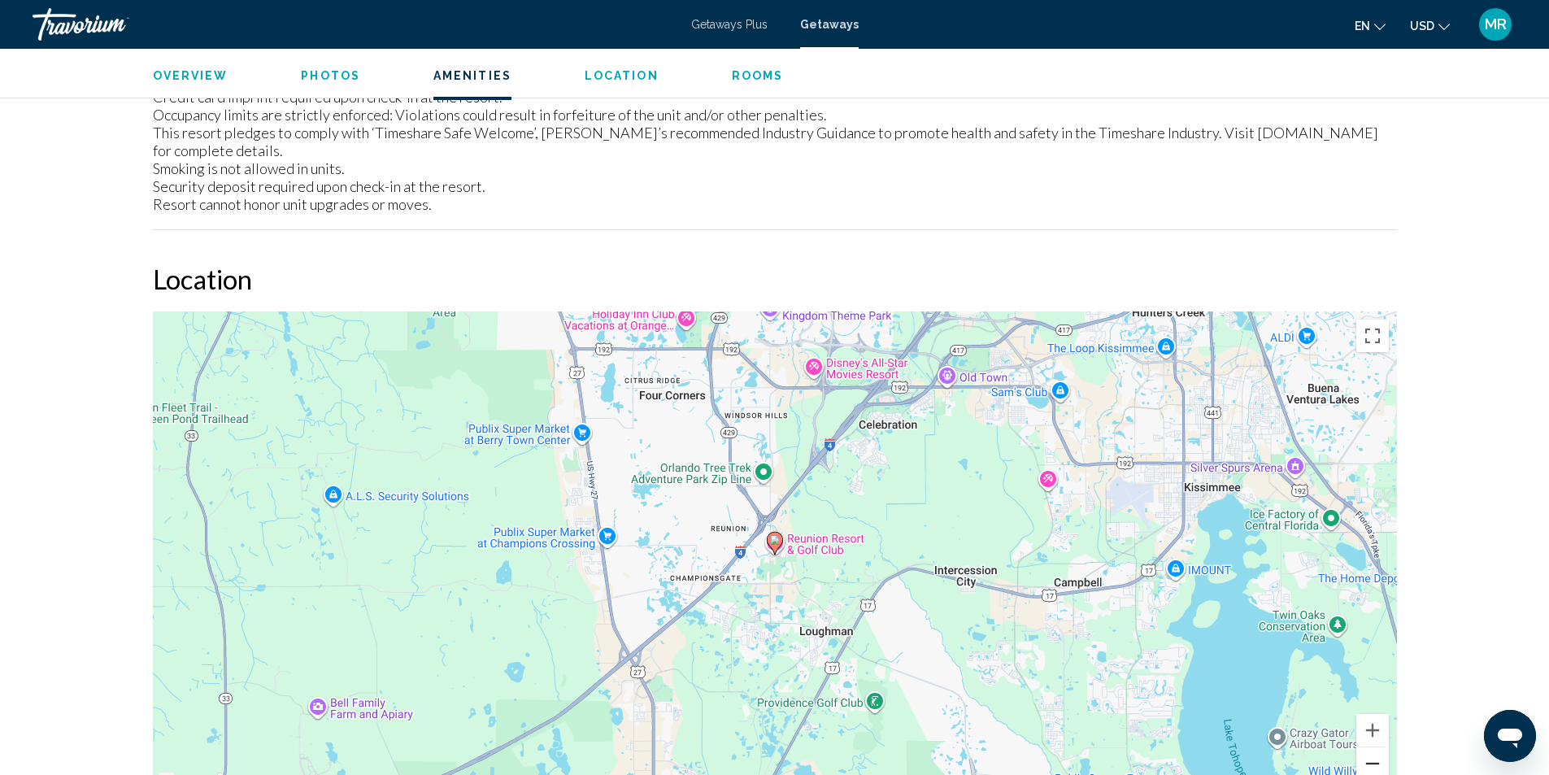
click at [1378, 748] on button "Zoom out" at bounding box center [1372, 763] width 33 height 33
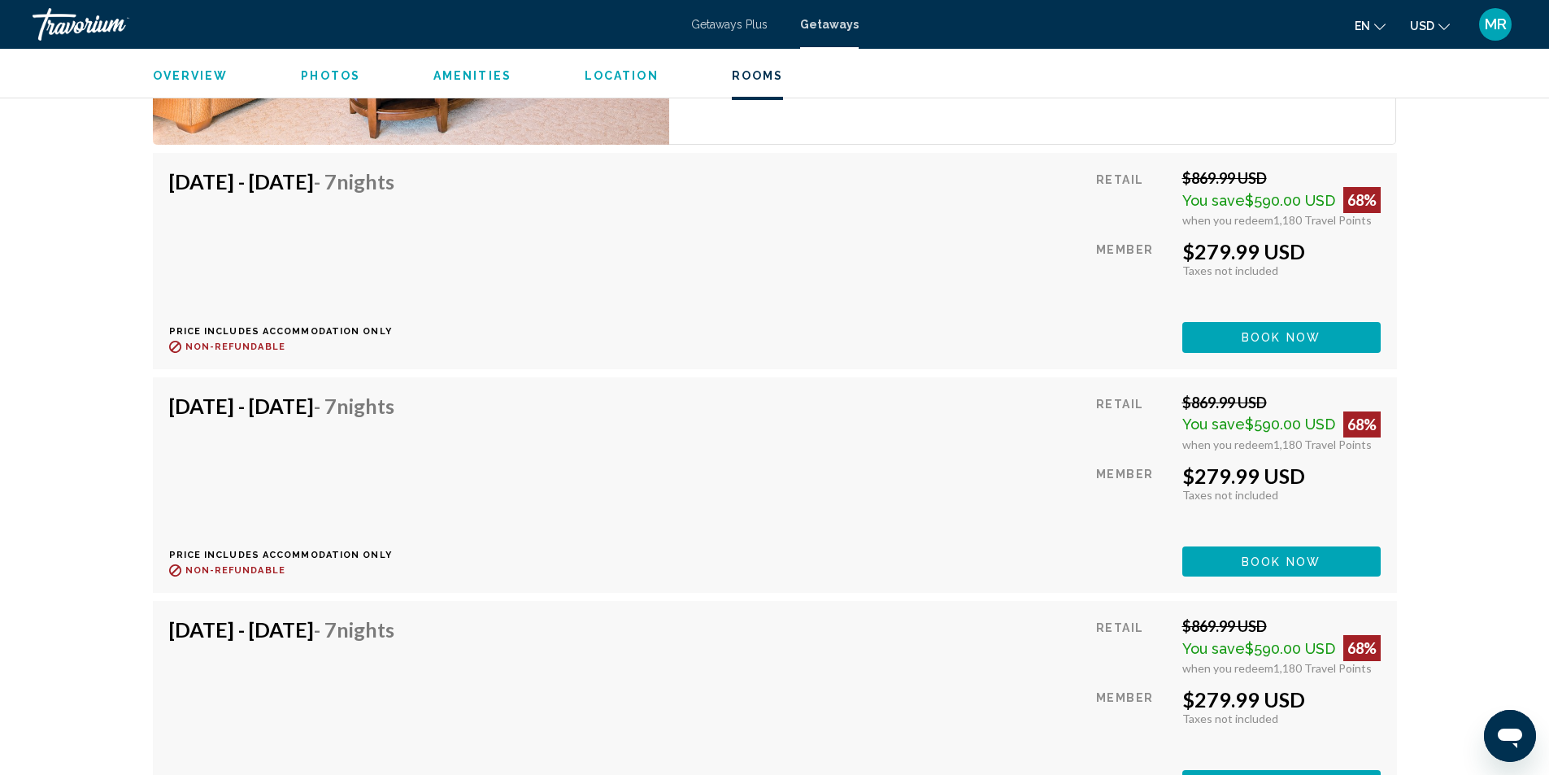
scroll to position [3487, 0]
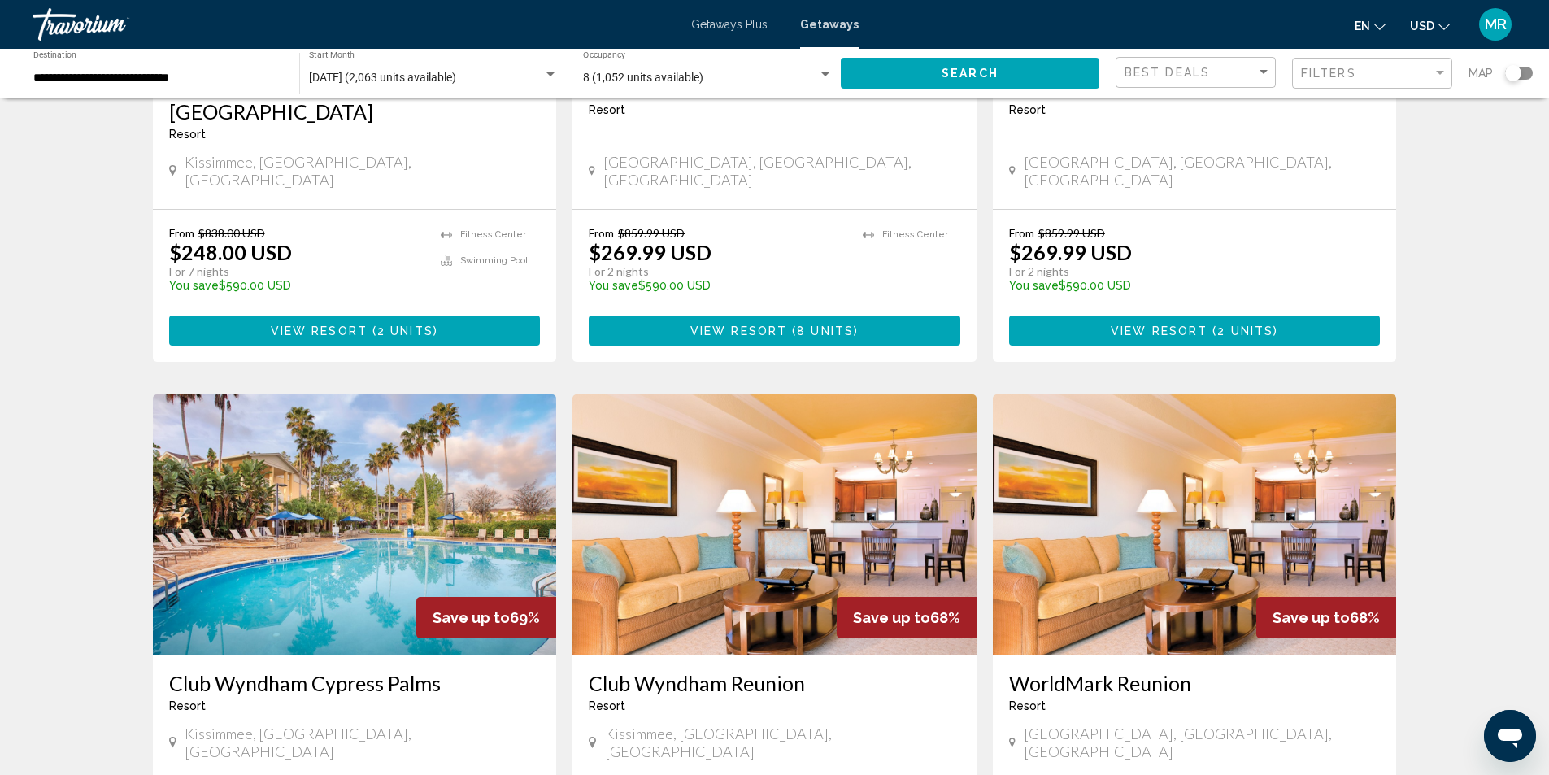
scroll to position [1789, 0]
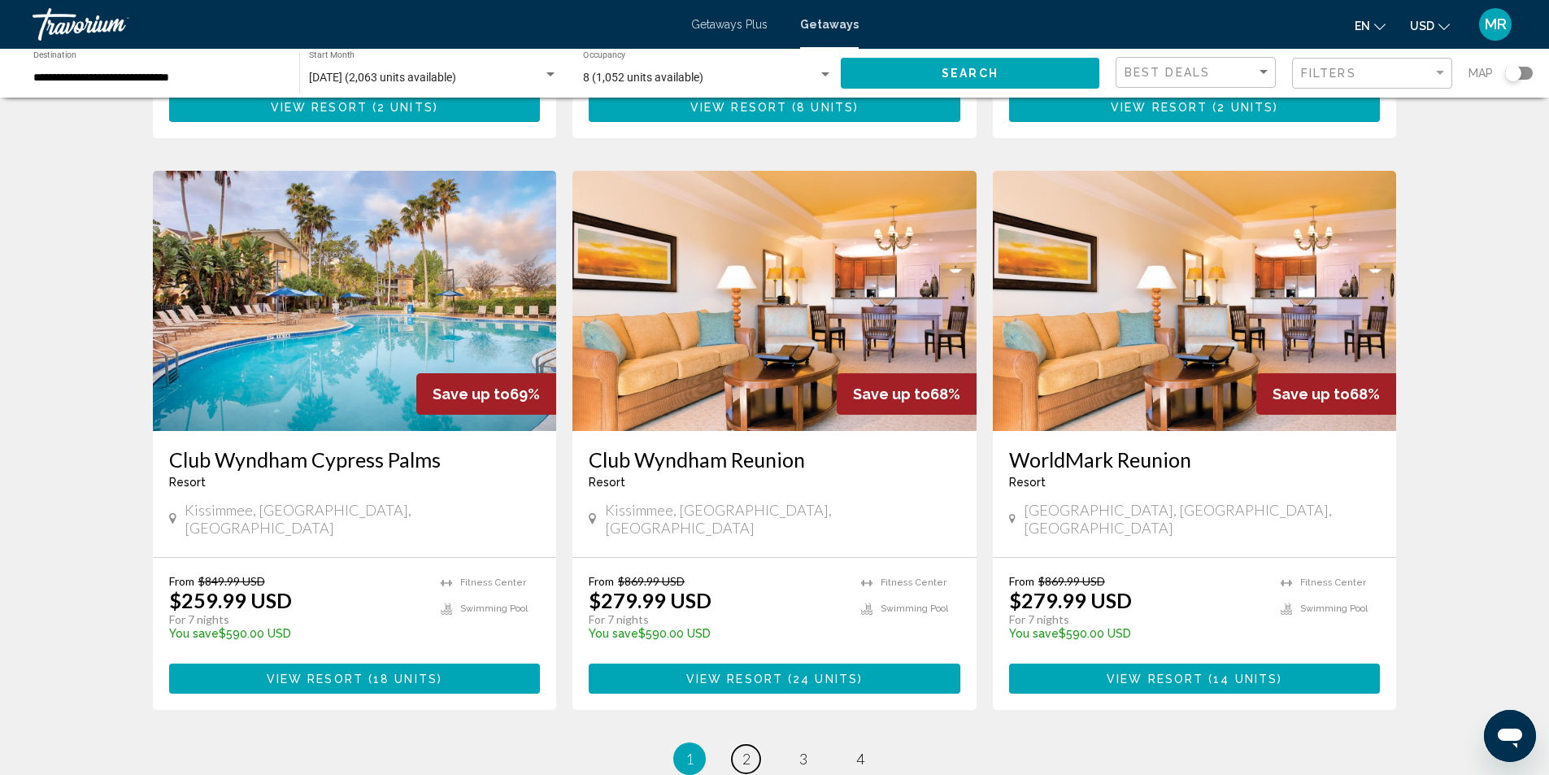
click at [741, 745] on link "page 2" at bounding box center [746, 759] width 28 height 28
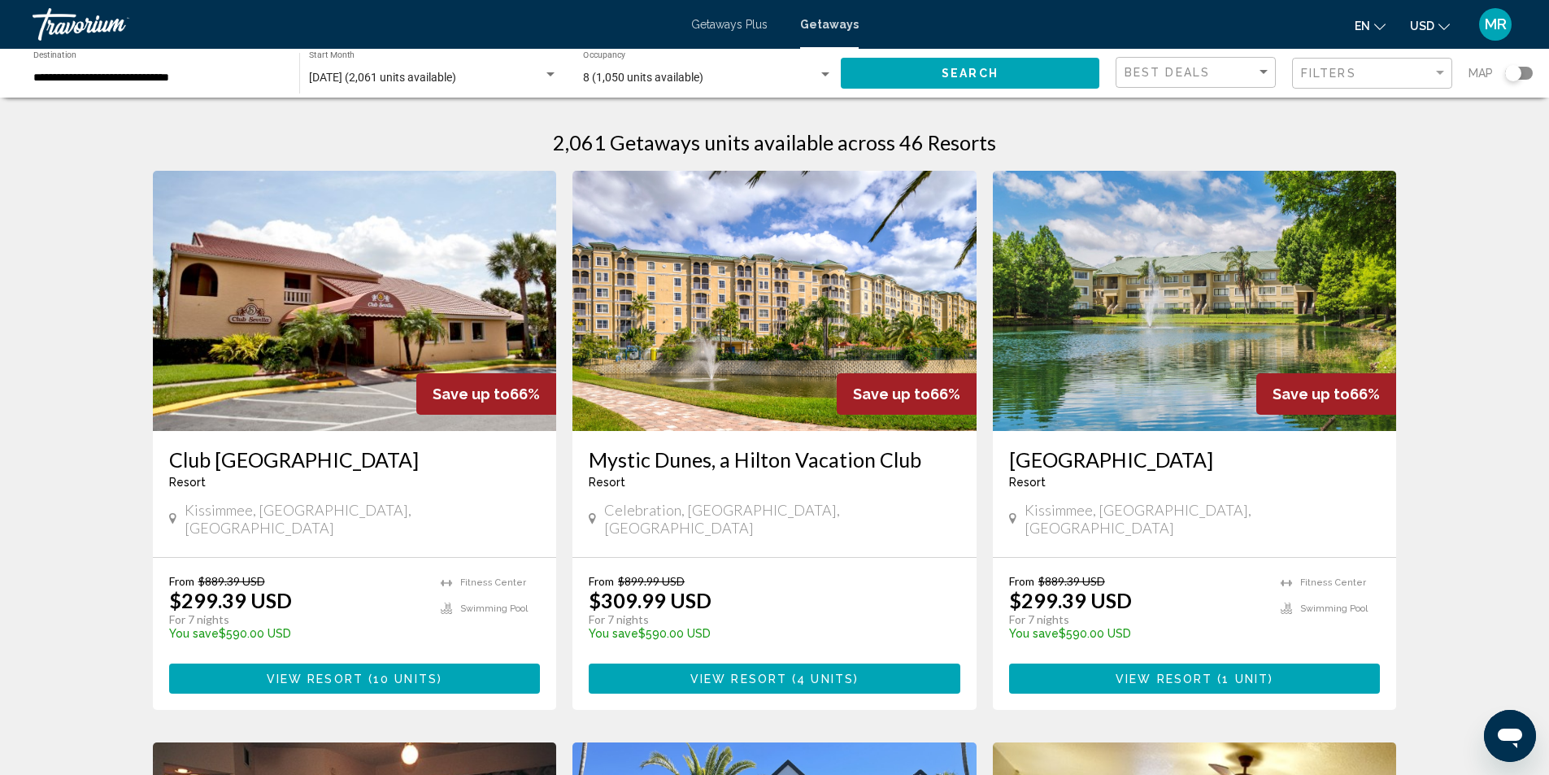
click at [774, 376] on img "Main content" at bounding box center [774, 301] width 404 height 260
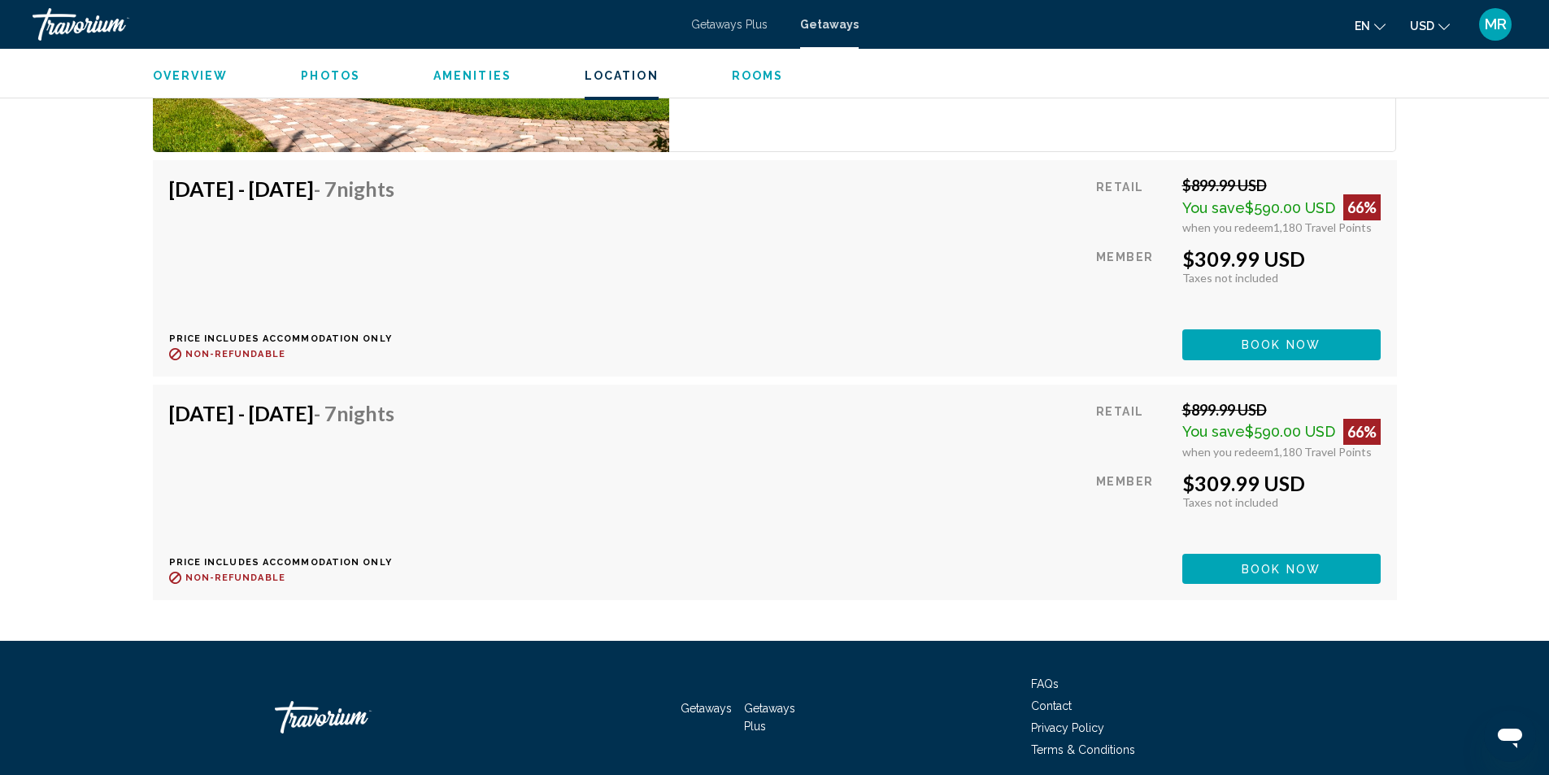
scroll to position [2809, 0]
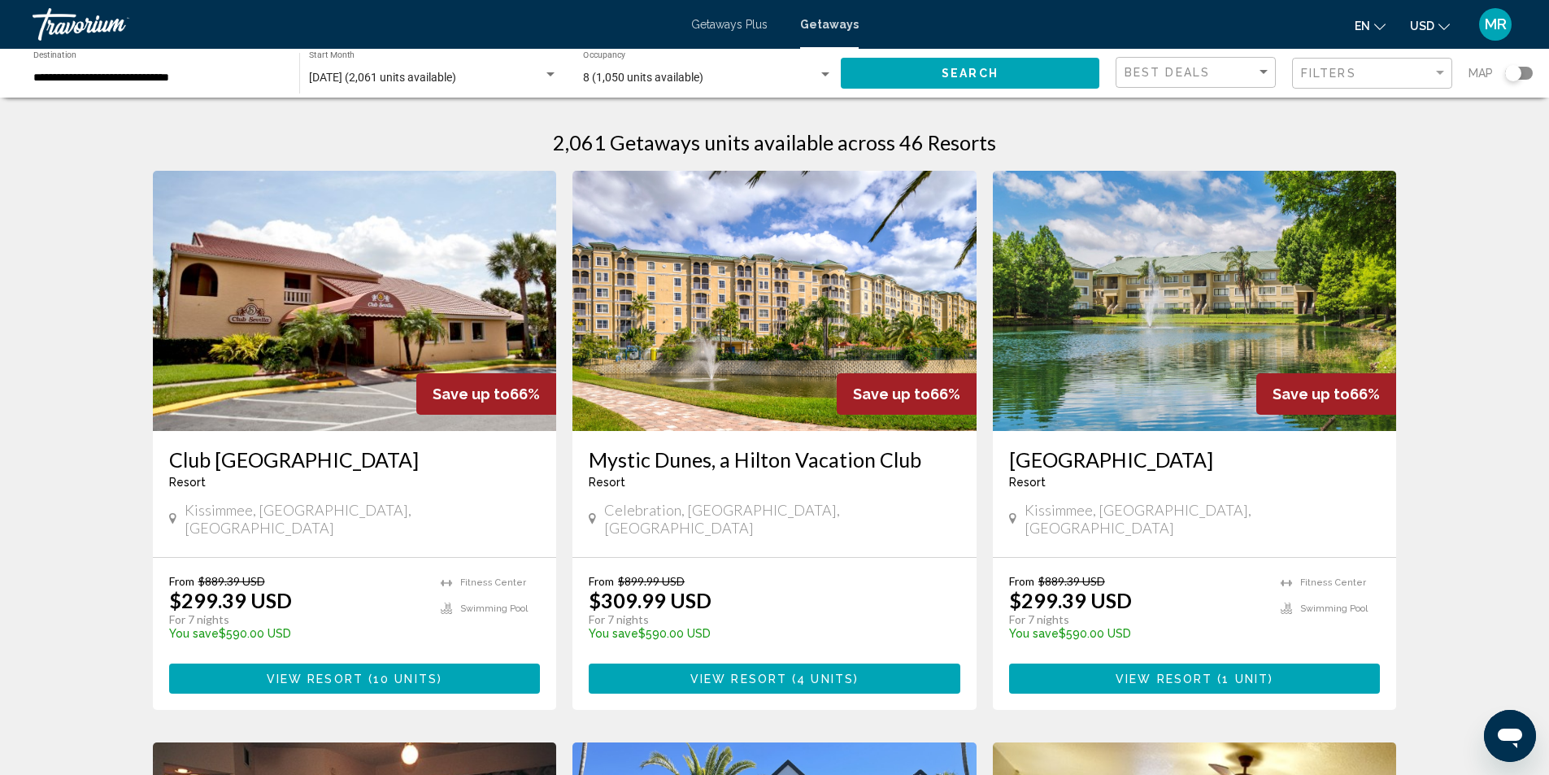
click at [1110, 330] on img "Main content" at bounding box center [1195, 301] width 404 height 260
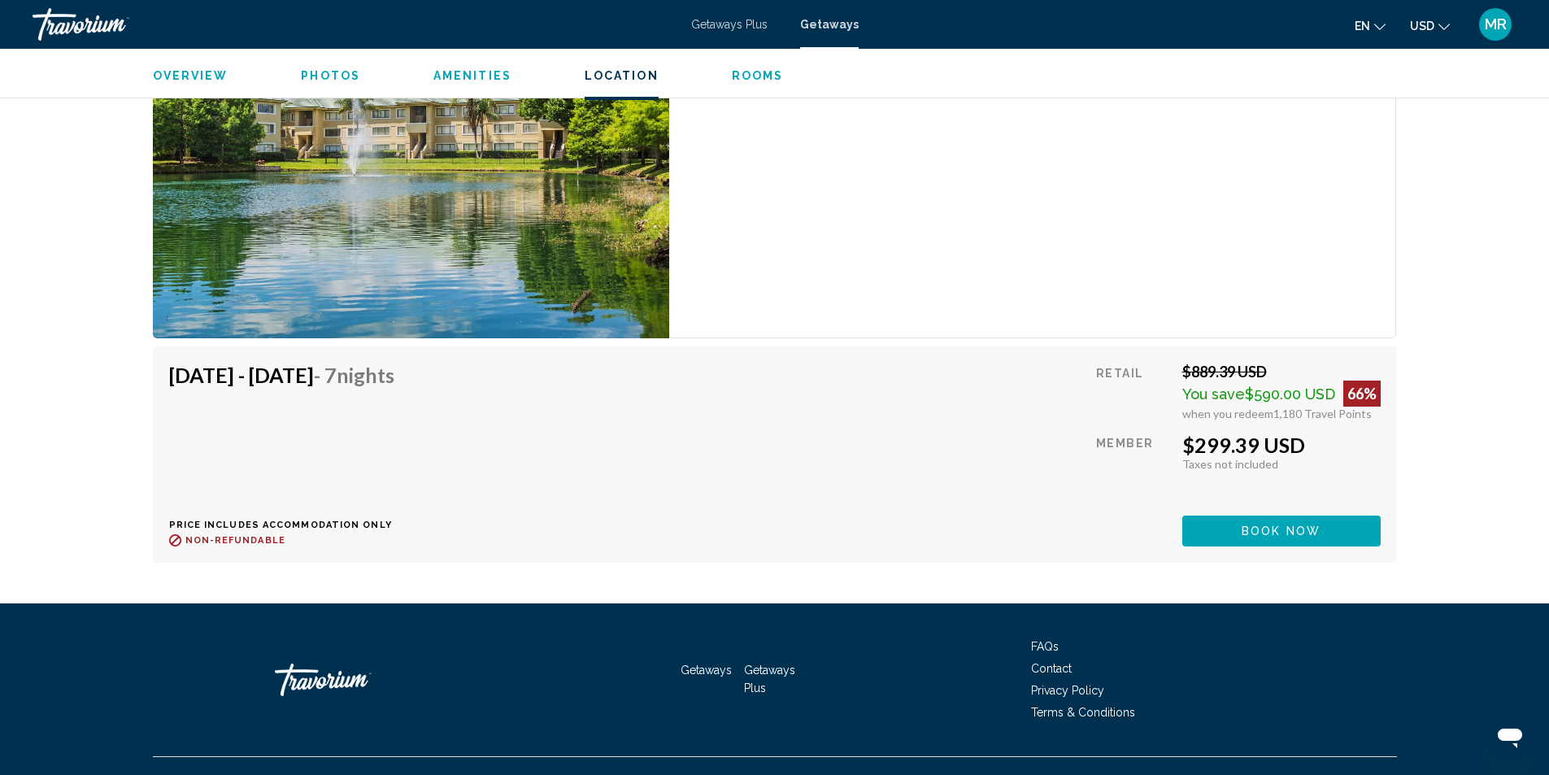
scroll to position [3449, 0]
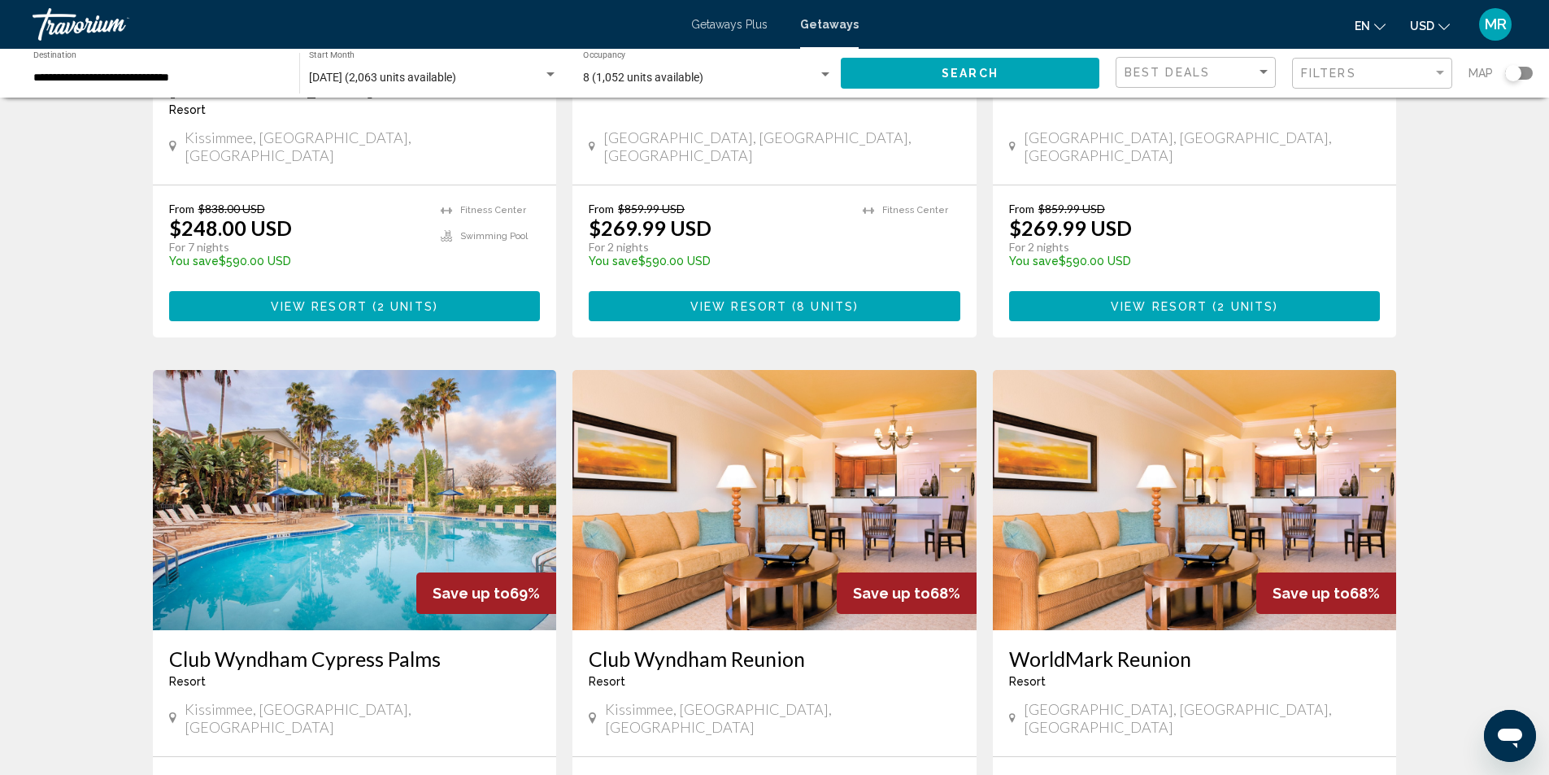
scroll to position [1870, 0]
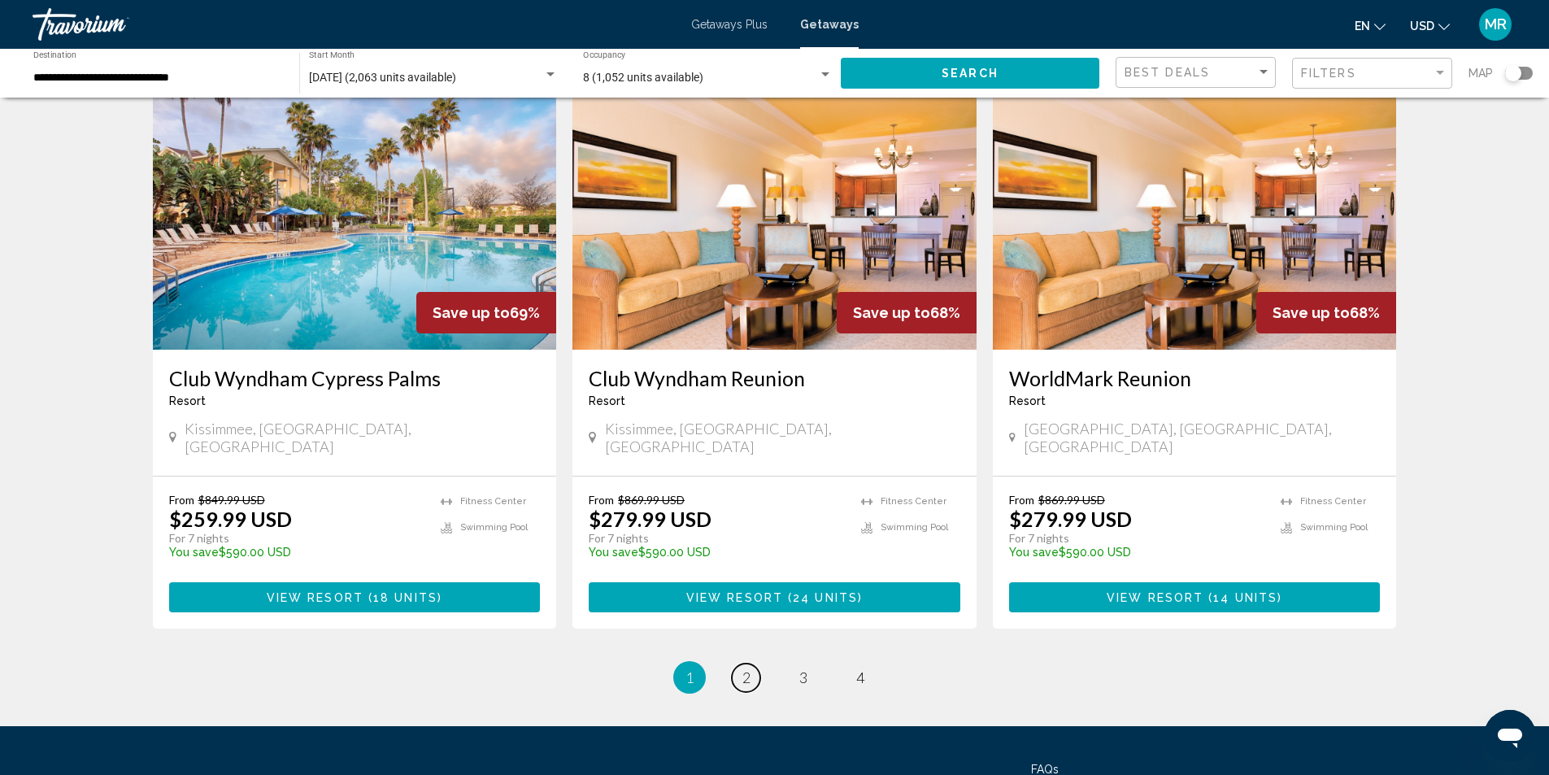
click at [753, 663] on link "page 2" at bounding box center [746, 677] width 28 height 28
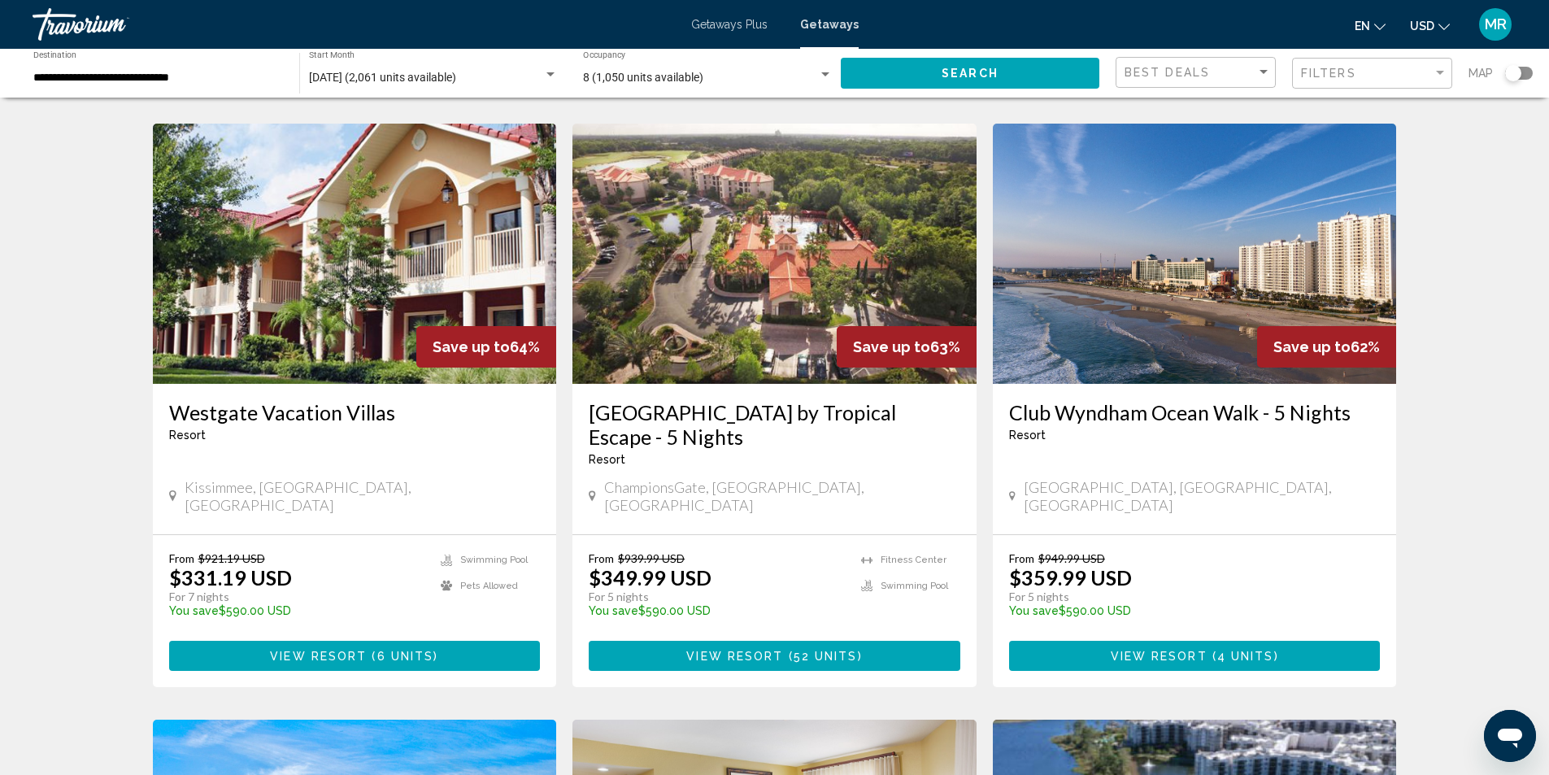
scroll to position [1220, 0]
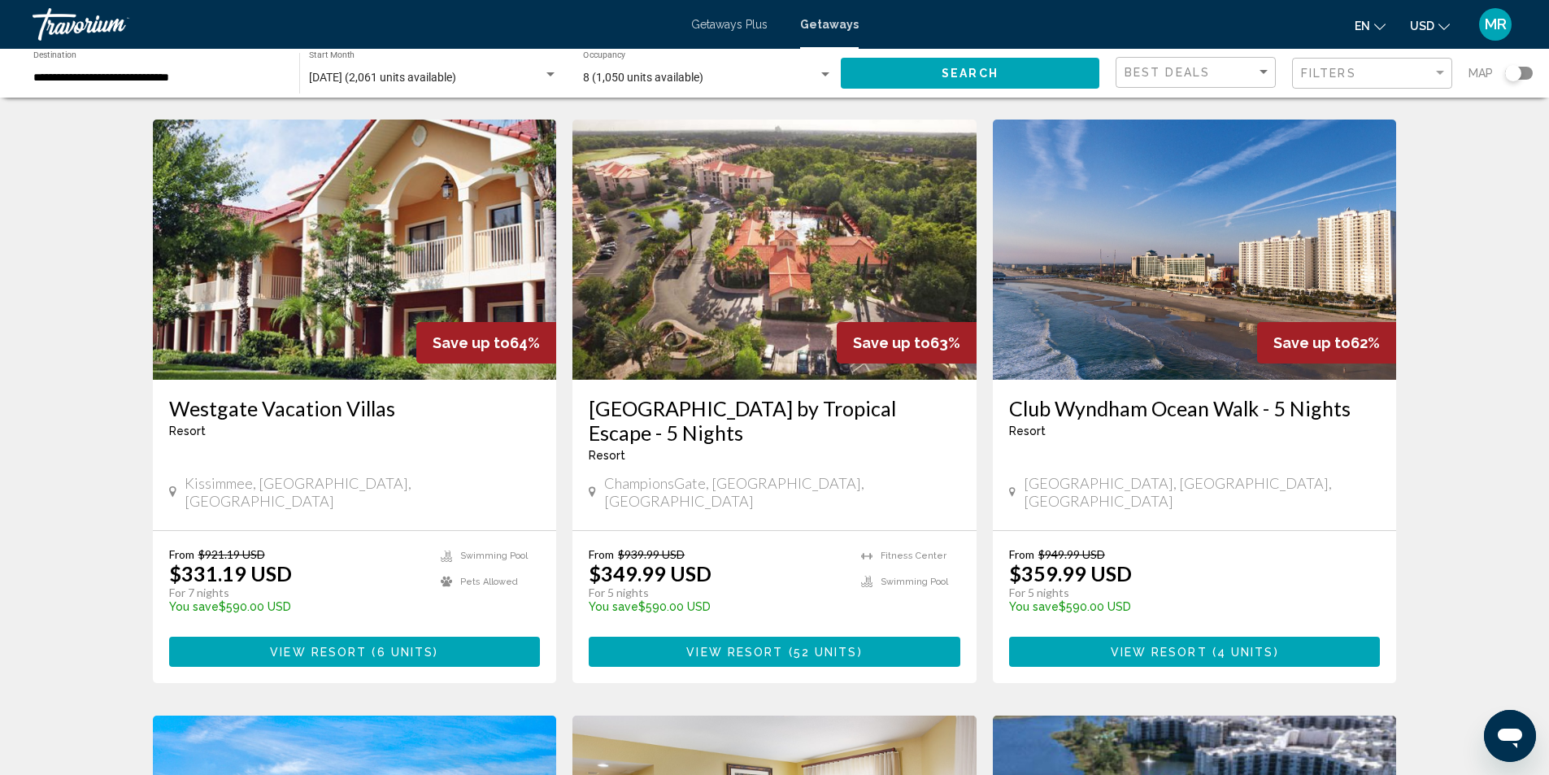
click at [298, 221] on img "Main content" at bounding box center [355, 250] width 404 height 260
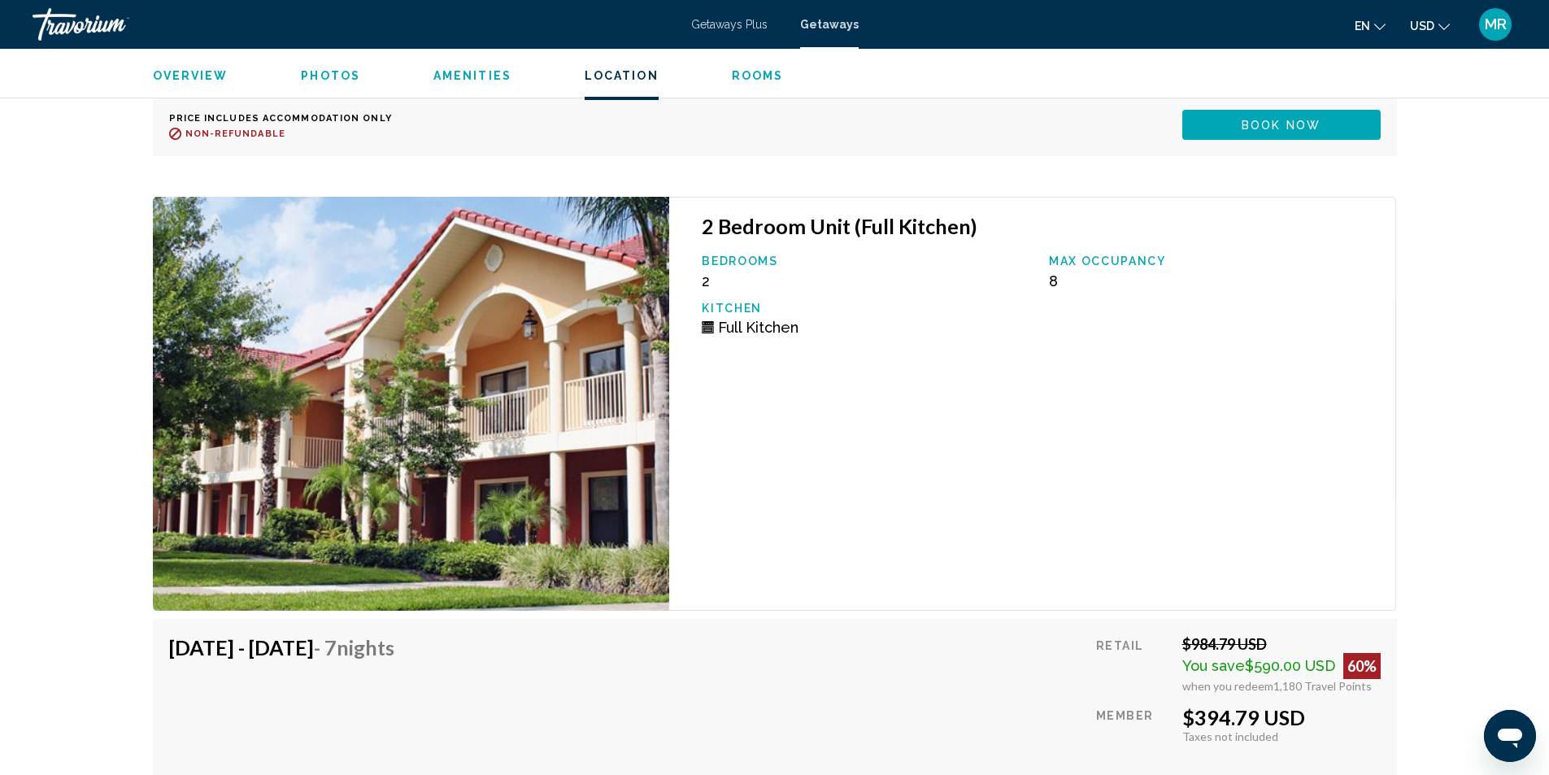
scroll to position [3822, 0]
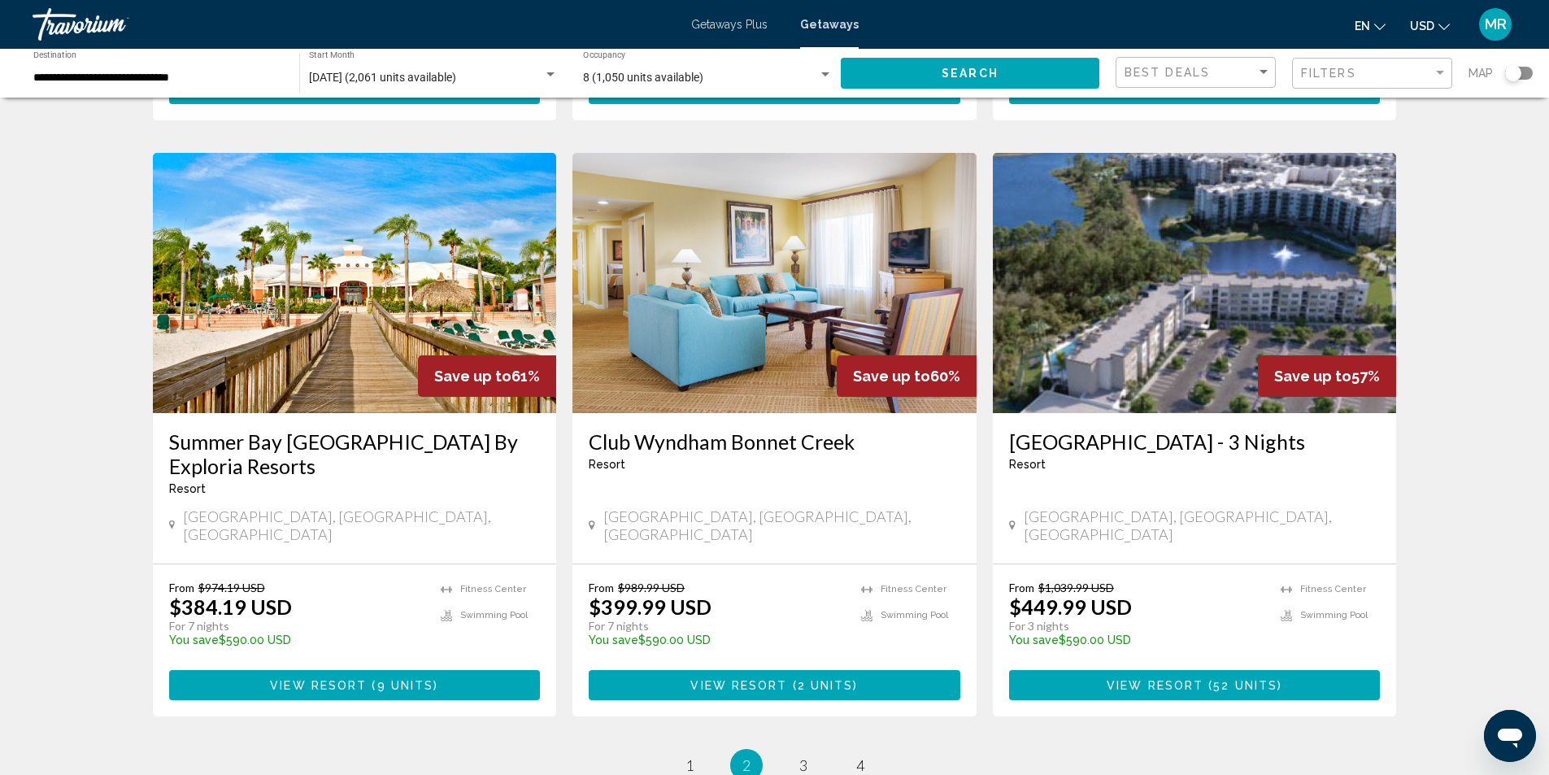
scroll to position [1789, 0]
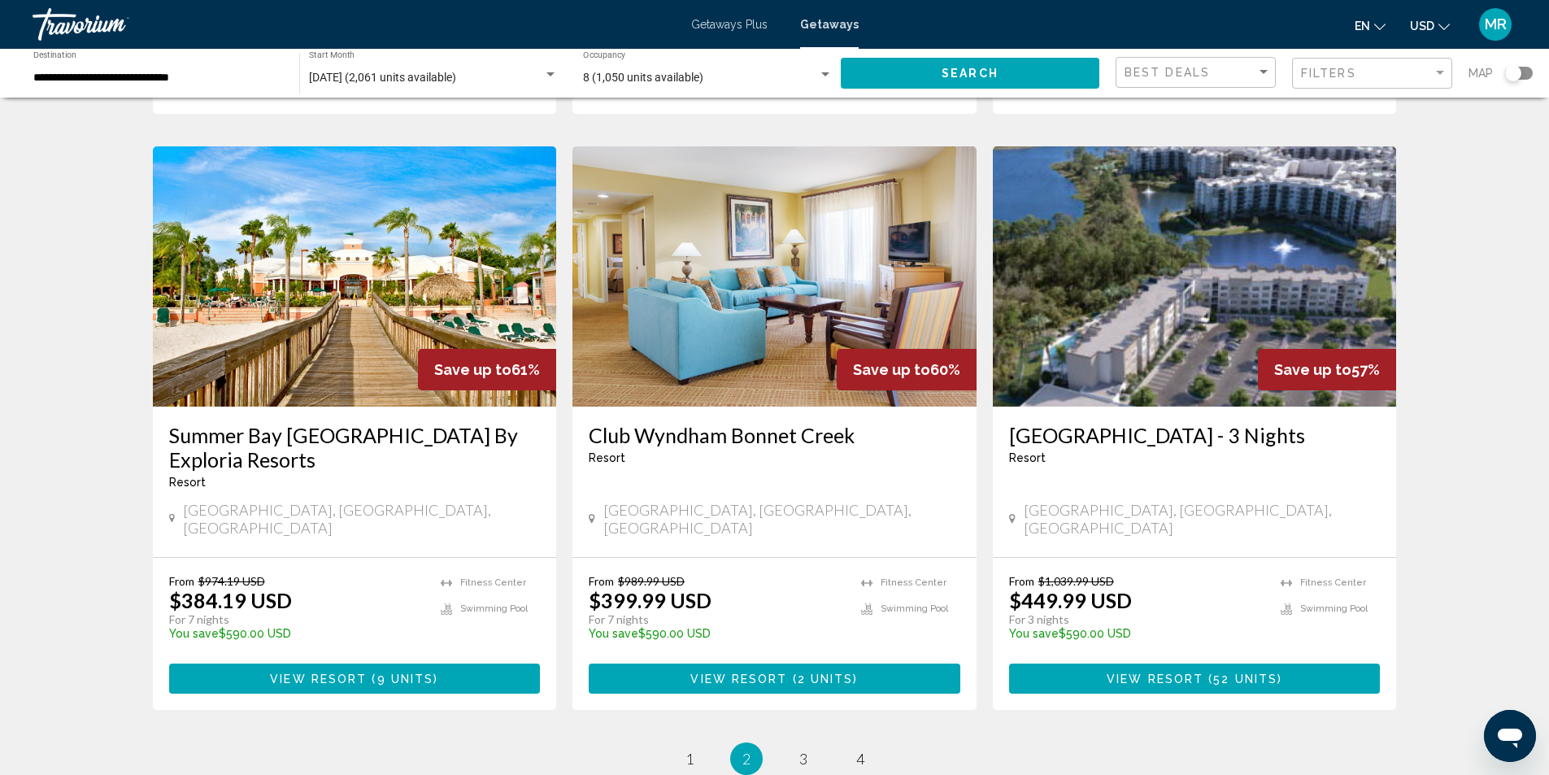
click at [708, 256] on img "Main content" at bounding box center [774, 276] width 404 height 260
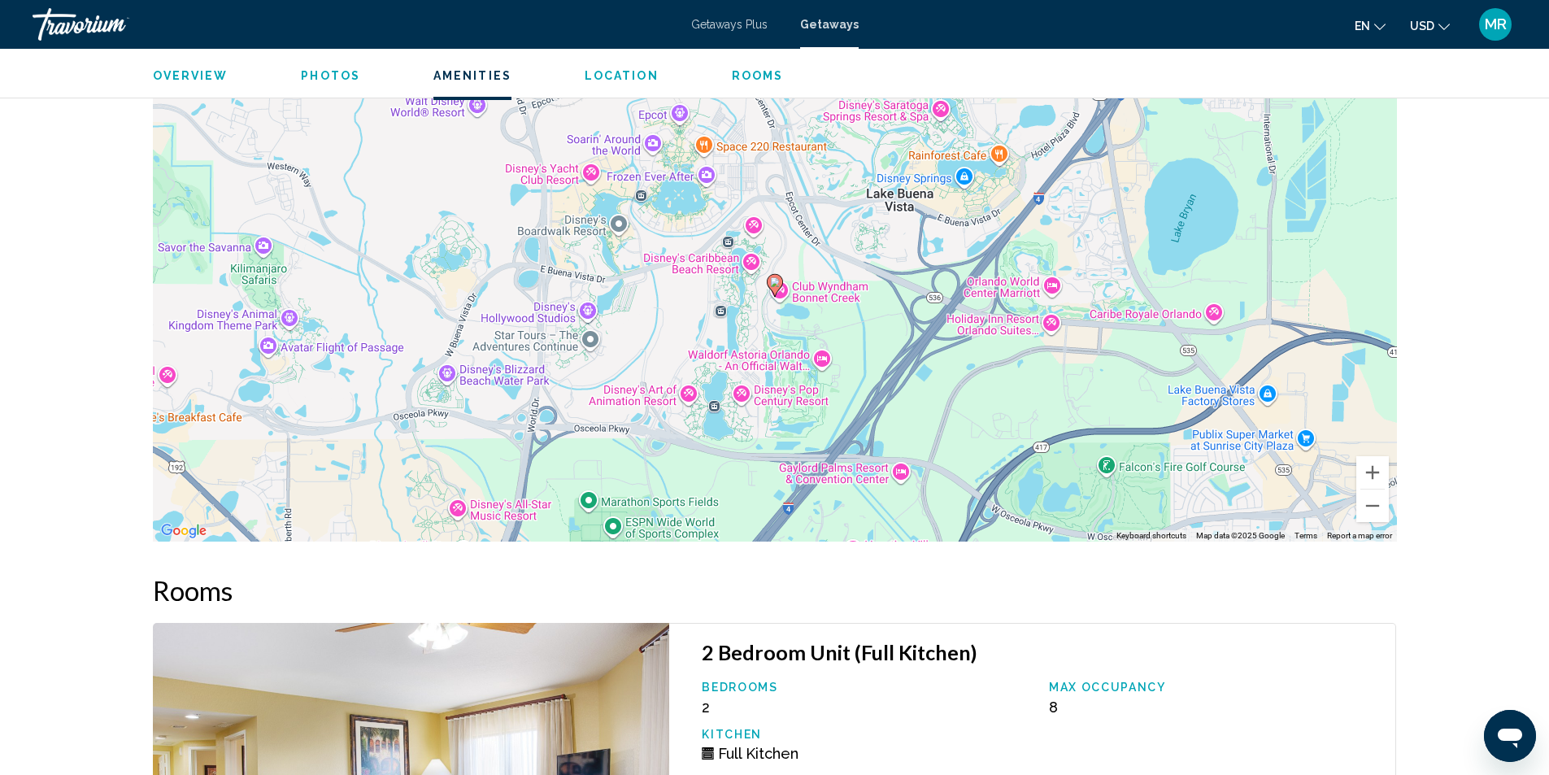
scroll to position [2278, 0]
